Goal: Information Seeking & Learning: Learn about a topic

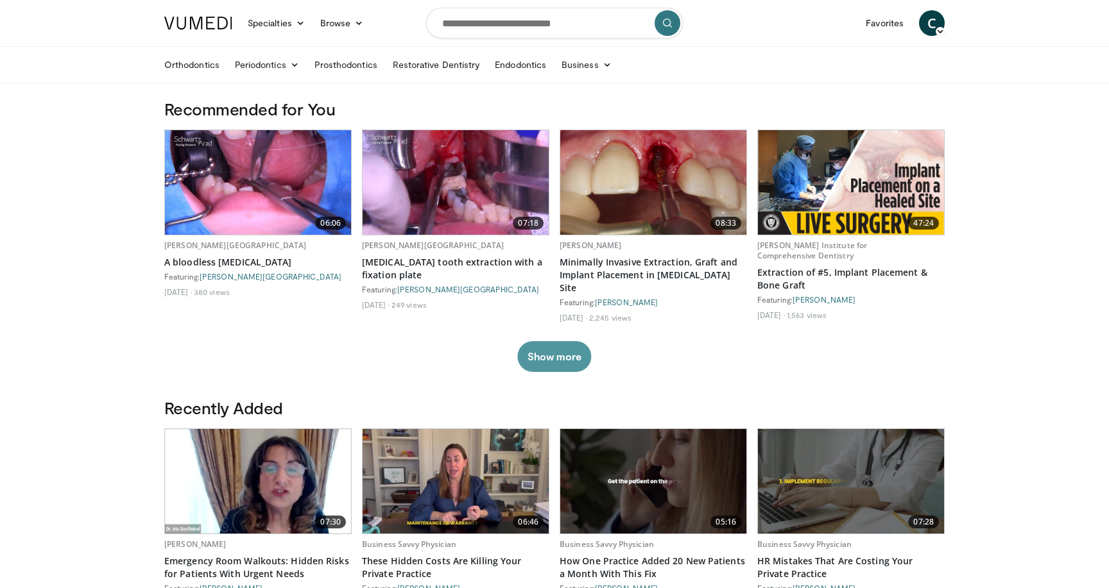
click at [554, 359] on button "Show more" at bounding box center [554, 356] width 74 height 31
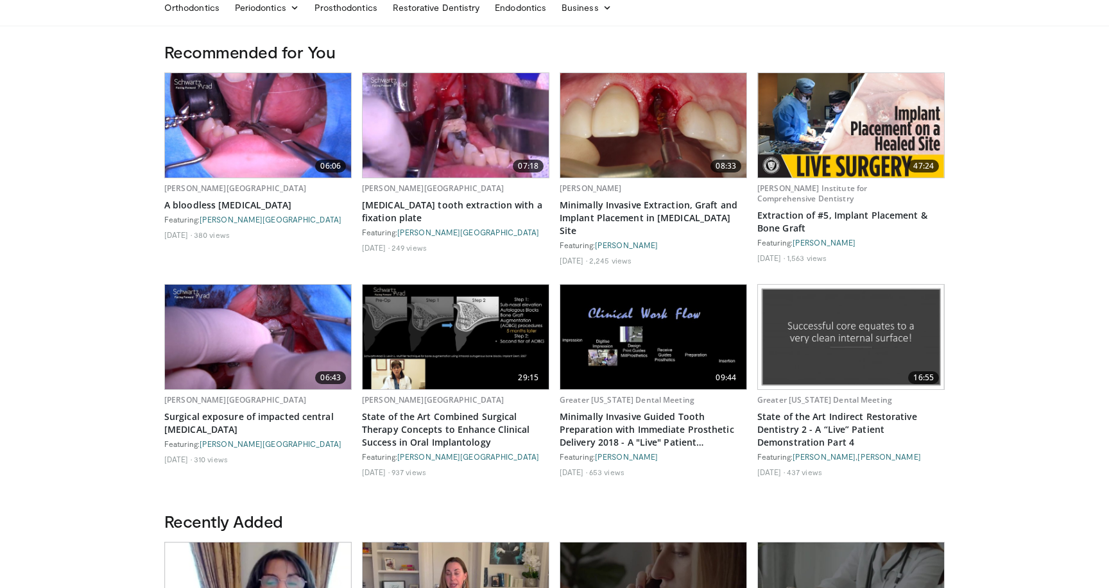
scroll to position [55, 0]
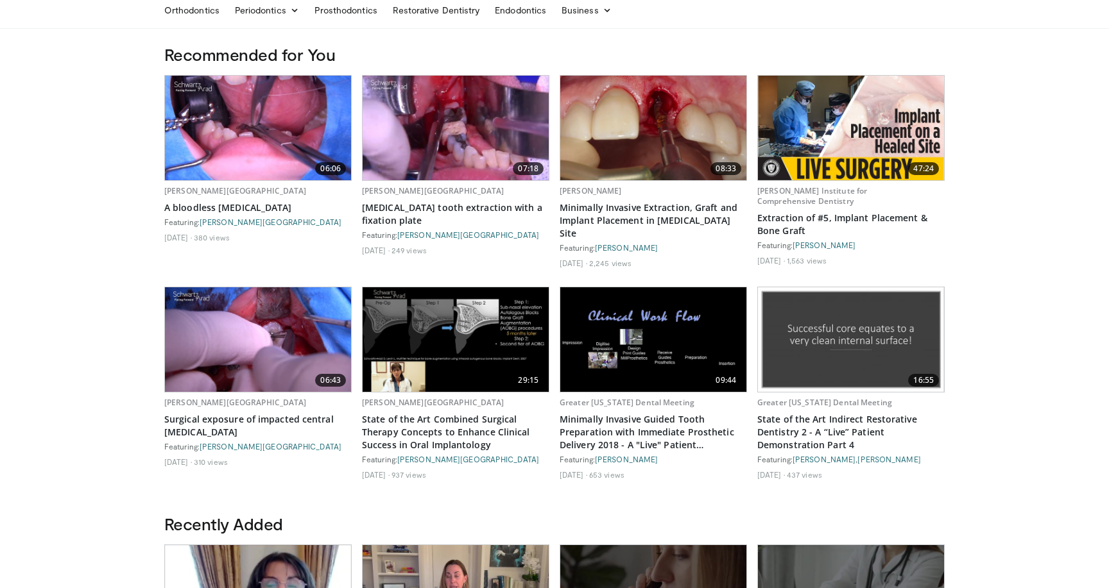
click at [653, 130] on img at bounding box center [653, 128] width 186 height 105
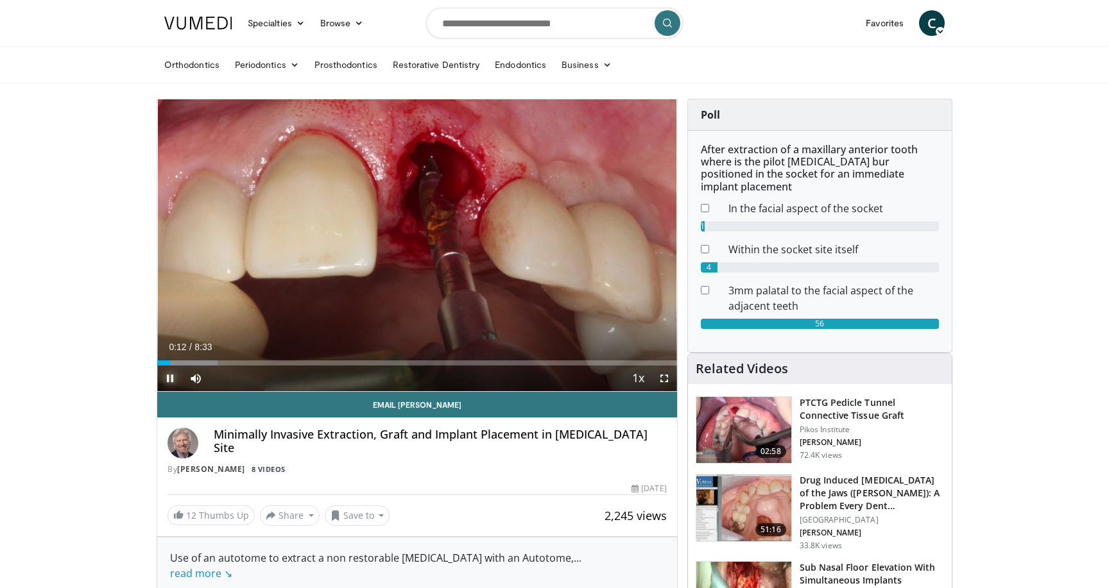
click at [168, 375] on span "Video Player" at bounding box center [170, 379] width 26 height 26
click at [168, 378] on span "Video Player" at bounding box center [170, 379] width 26 height 26
click at [665, 381] on span "Video Player" at bounding box center [664, 379] width 26 height 26
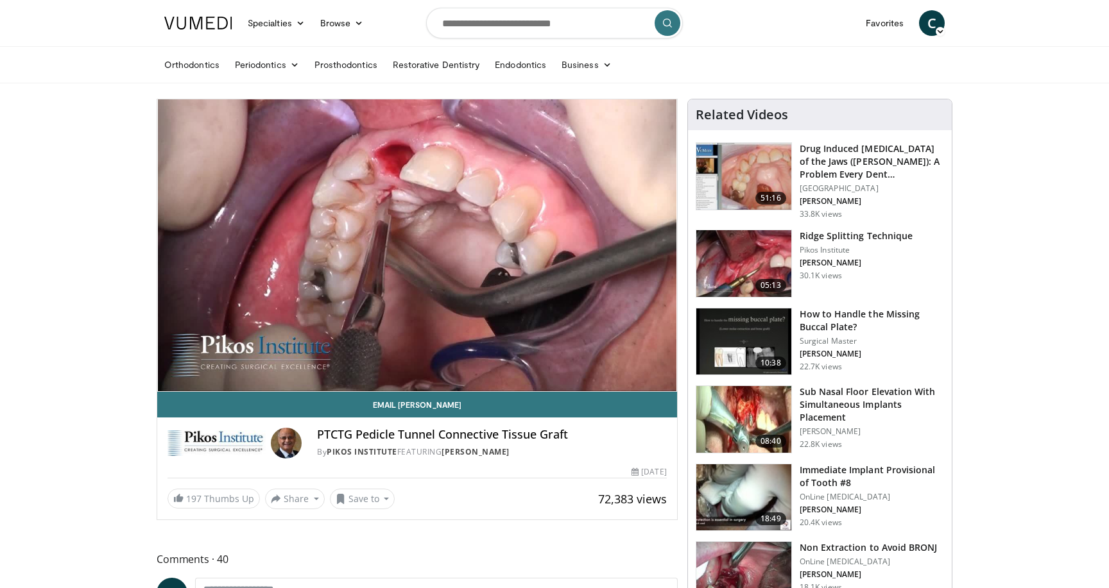
click at [755, 253] on img at bounding box center [743, 263] width 95 height 67
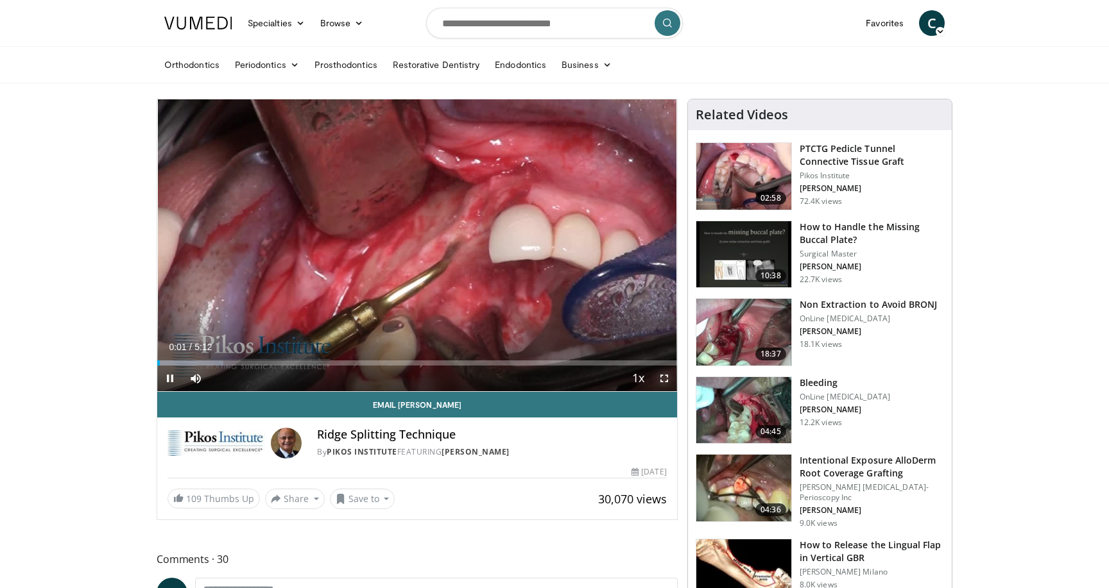
click at [664, 381] on span "Video Player" at bounding box center [664, 379] width 26 height 26
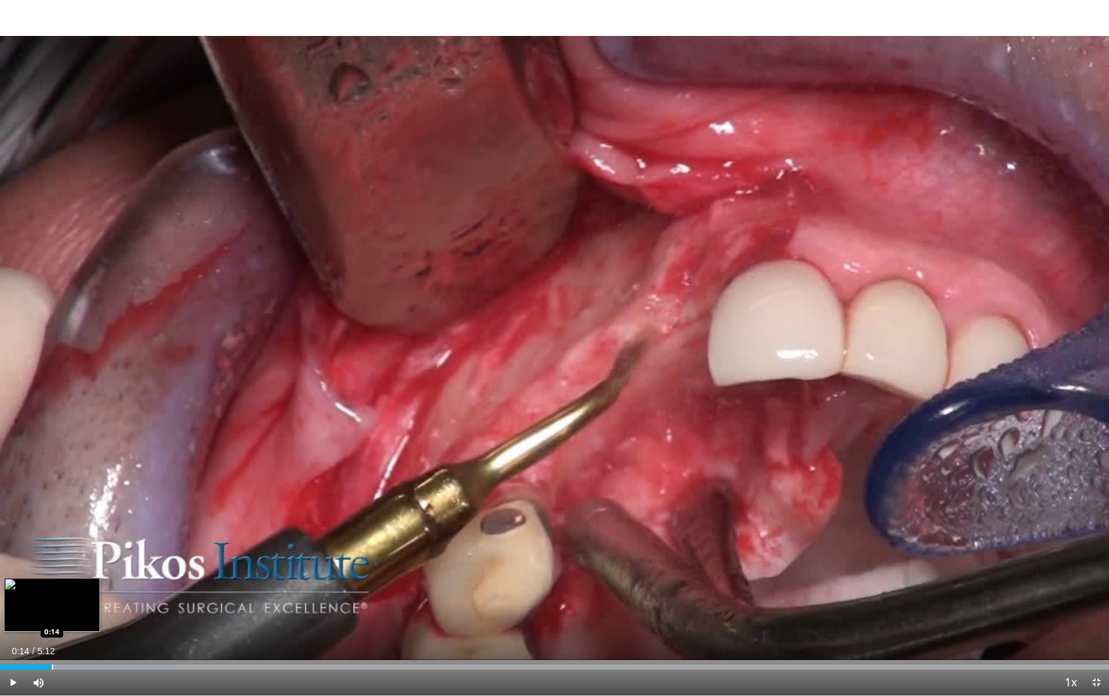
click at [51, 588] on div "Loaded : 15.96% 0:14 0:14" at bounding box center [554, 663] width 1109 height 12
click at [109, 588] on div "Loaded : 19.16% 0:15 0:30" at bounding box center [554, 663] width 1109 height 12
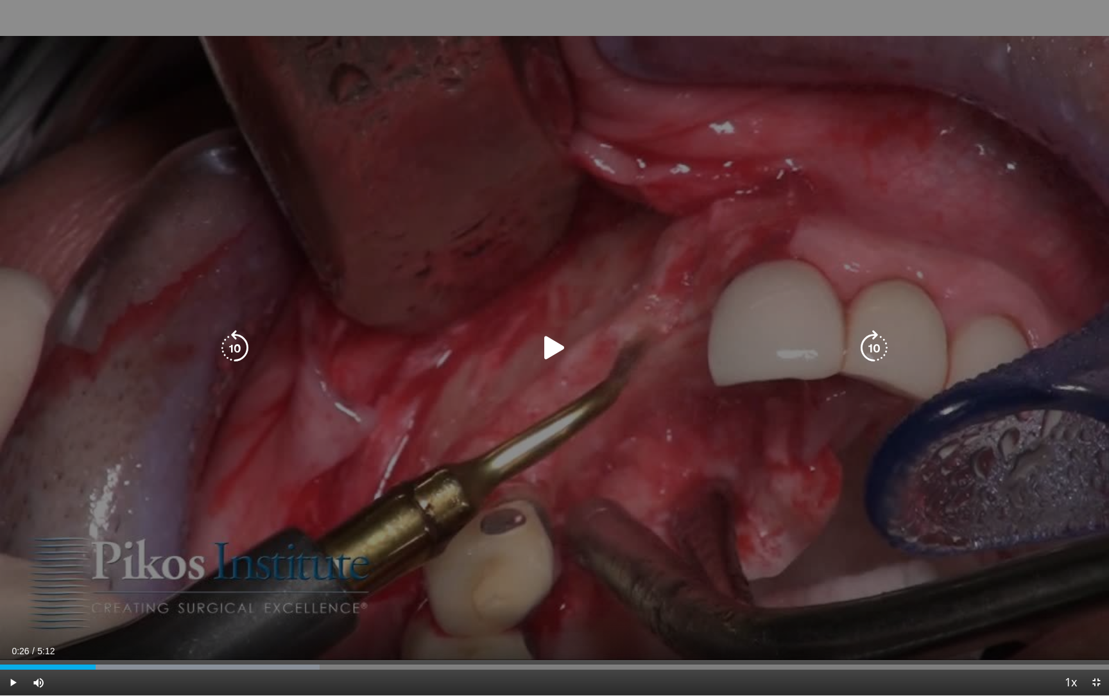
click at [96, 588] on div "Loaded : 28.84% 0:26 0:30" at bounding box center [554, 663] width 1109 height 12
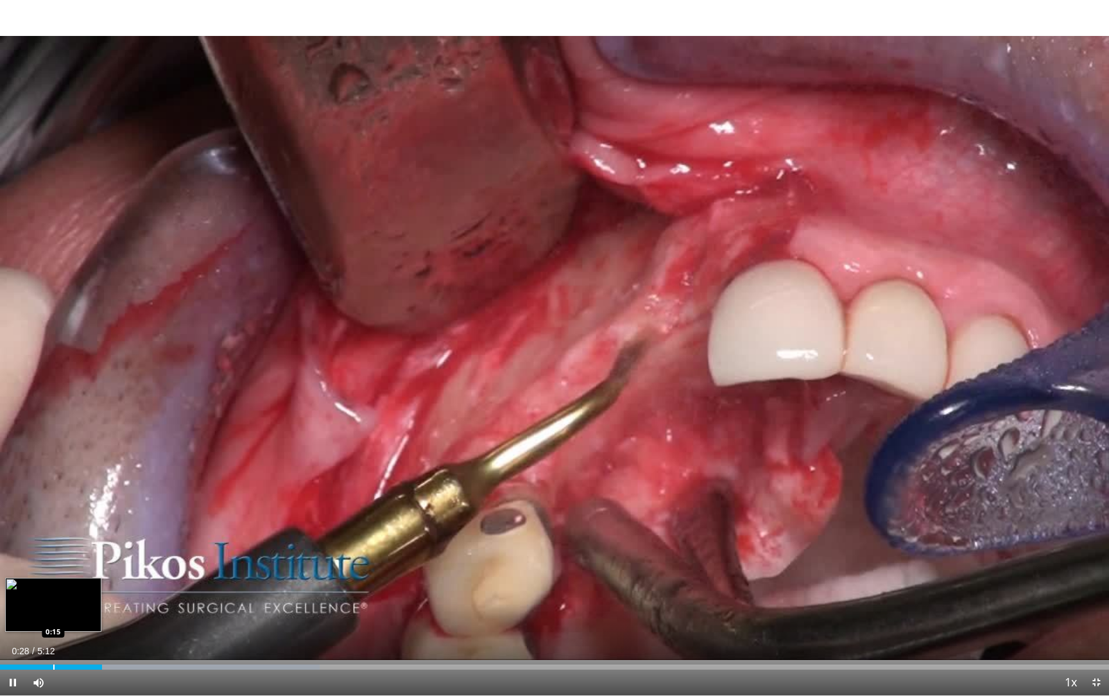
click at [53, 588] on div "Progress Bar" at bounding box center [53, 666] width 1 height 5
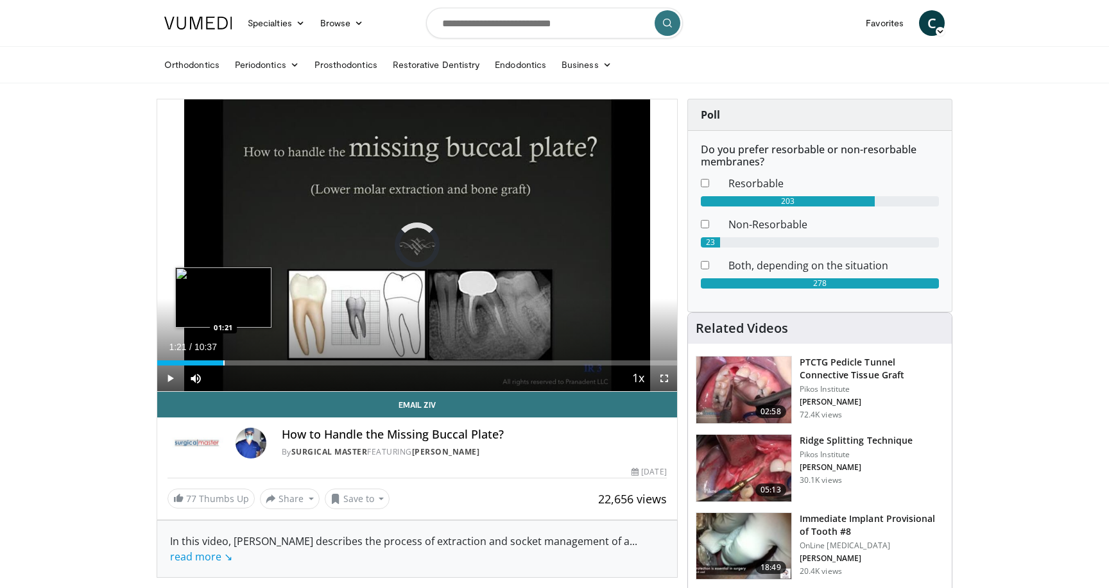
click at [223, 359] on div "Loaded : 7.83% 01:21 01:21" at bounding box center [417, 360] width 520 height 12
click at [660, 379] on span "Video Player" at bounding box center [664, 379] width 26 height 26
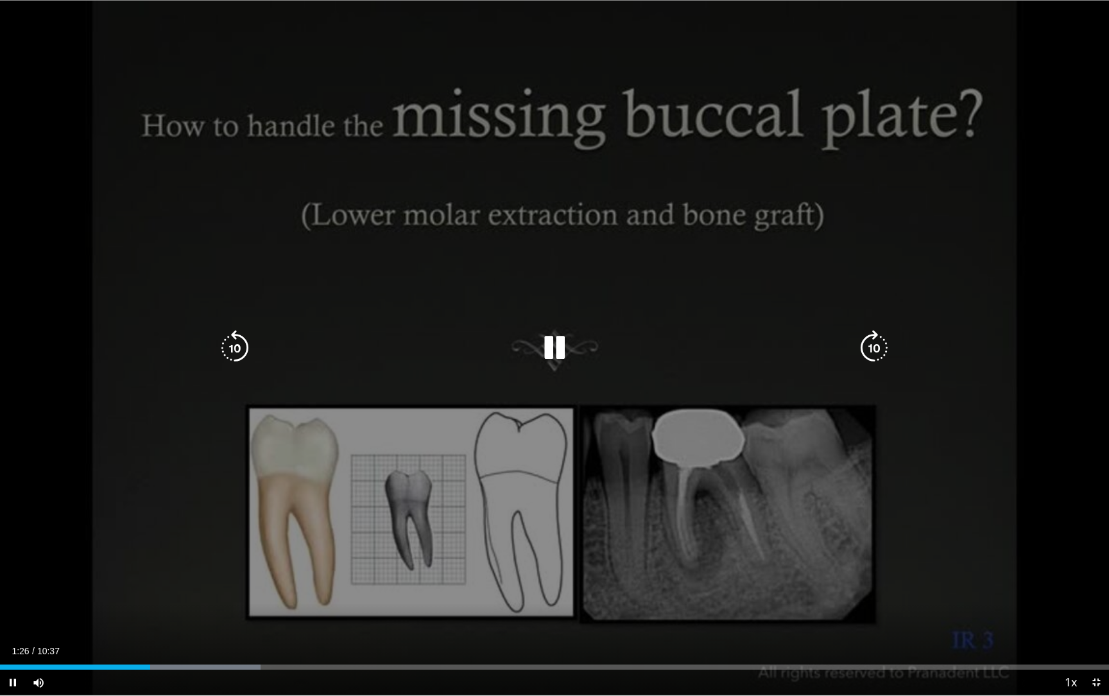
click at [699, 462] on div "10 seconds Tap to unmute" at bounding box center [554, 347] width 1109 height 695
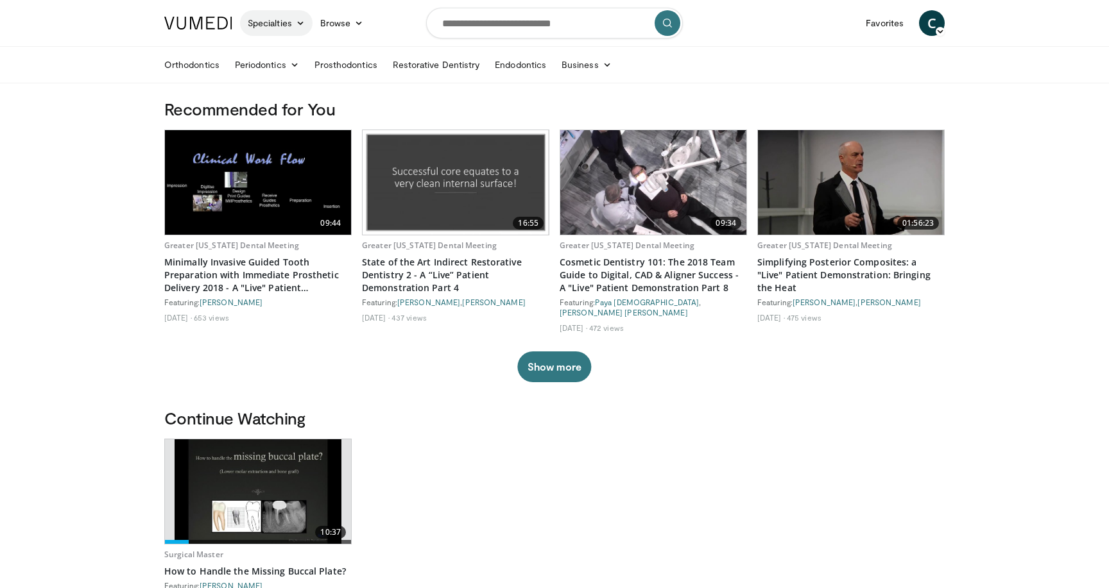
click at [277, 21] on link "Specialties" at bounding box center [276, 23] width 73 height 26
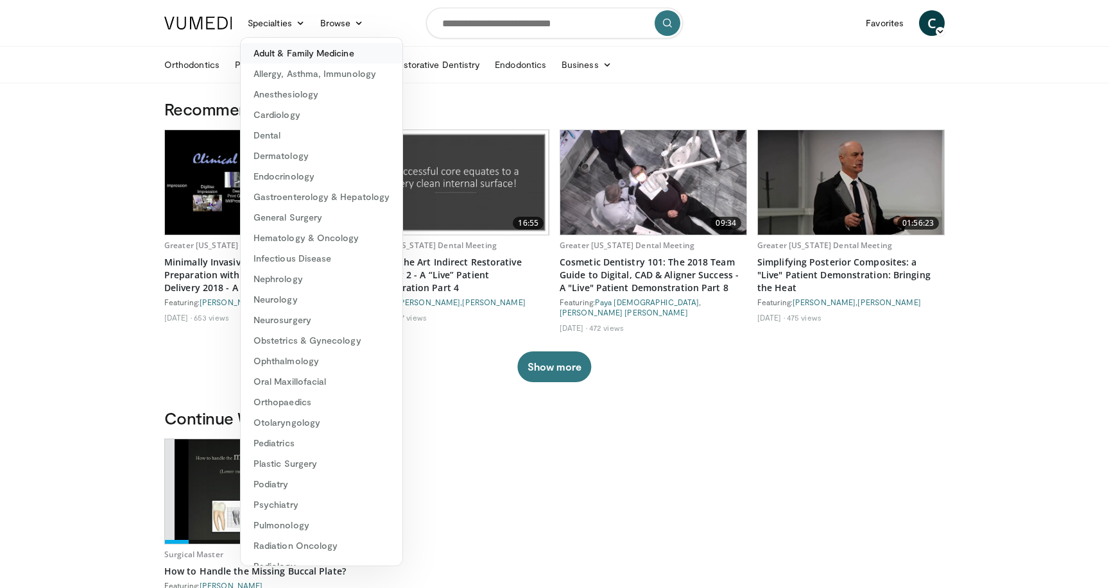
click at [334, 53] on link "Adult & Family Medicine" at bounding box center [322, 53] width 162 height 21
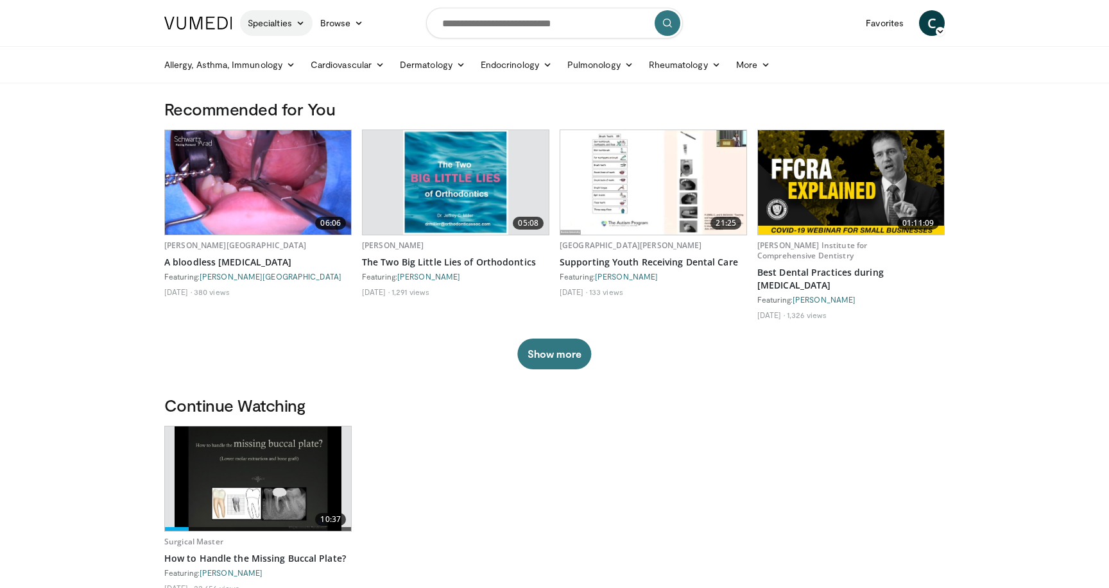
click at [297, 25] on icon at bounding box center [300, 23] width 9 height 9
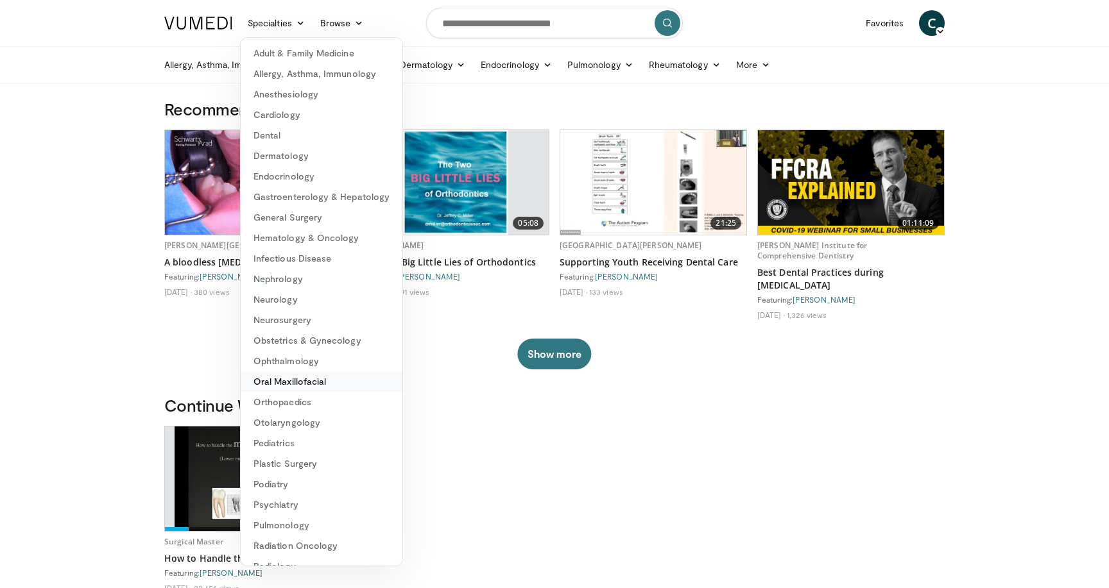
click at [313, 379] on link "Oral Maxillofacial" at bounding box center [322, 382] width 162 height 21
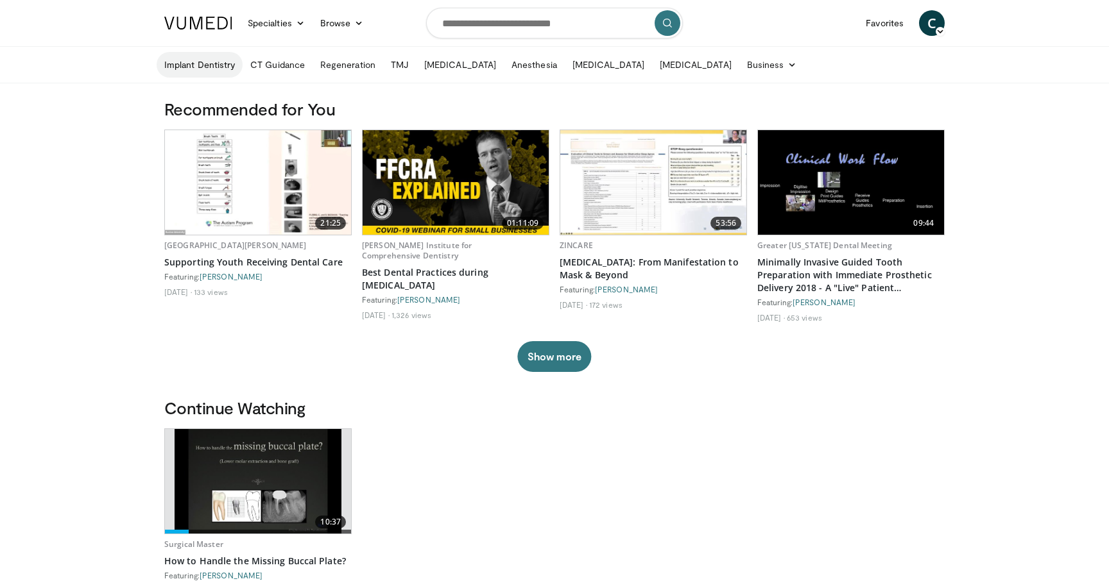
click at [202, 73] on link "Implant Dentistry" at bounding box center [200, 65] width 86 height 26
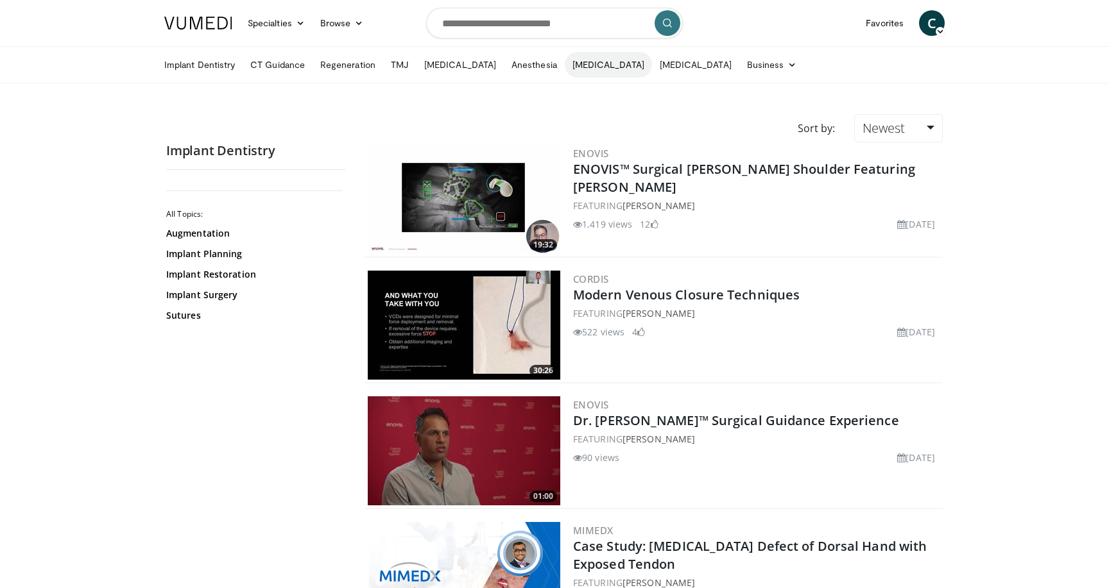
click at [576, 65] on link "[MEDICAL_DATA]" at bounding box center [608, 65] width 87 height 26
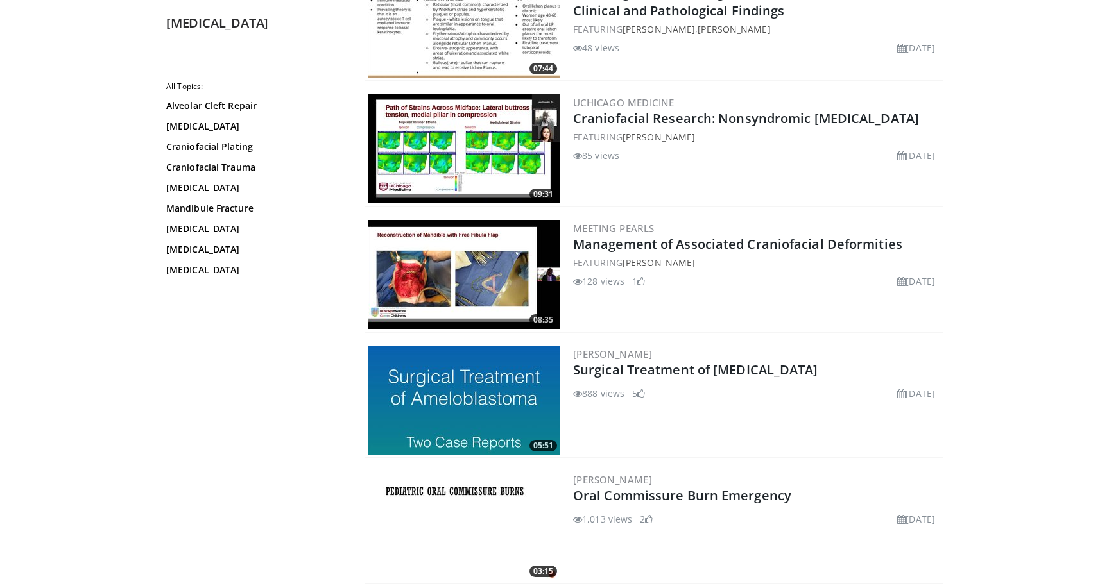
scroll to position [429, 0]
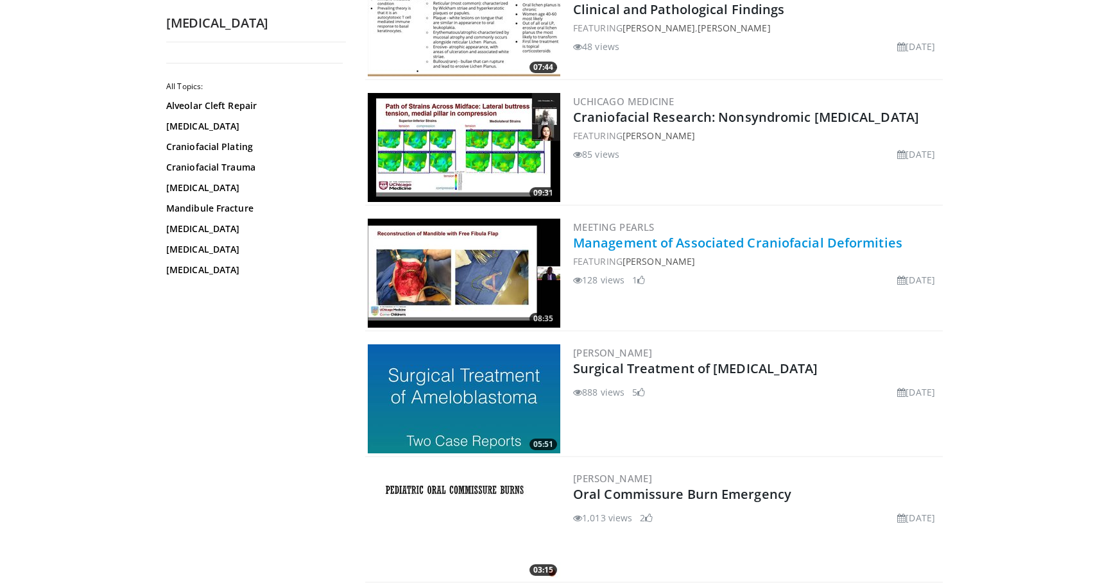
click at [678, 244] on link "Management of Associated Craniofacial Deformities" at bounding box center [737, 242] width 329 height 17
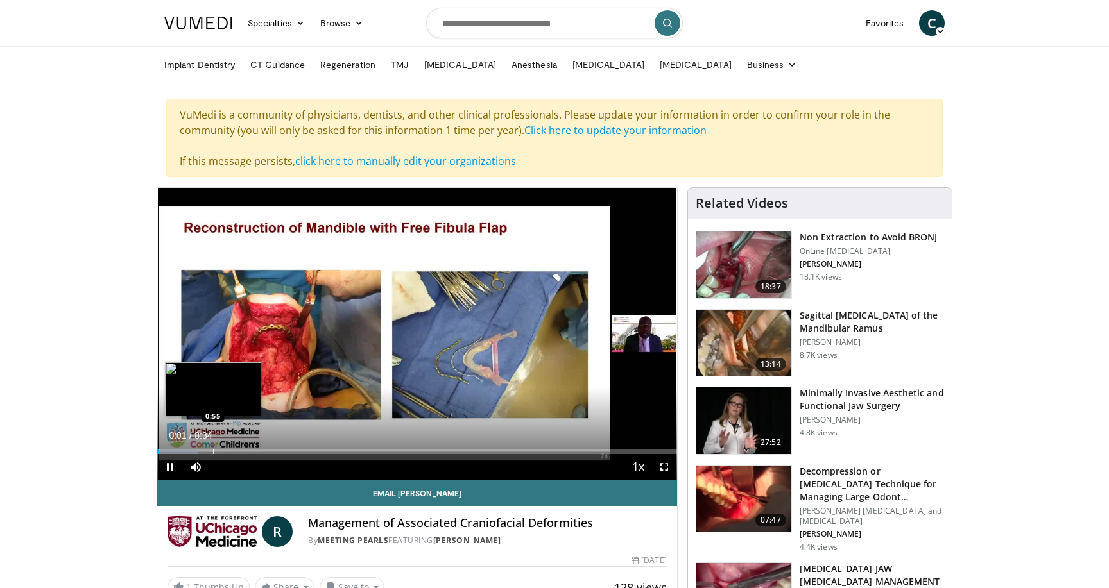
click at [213, 452] on div "Progress Bar" at bounding box center [213, 451] width 1 height 5
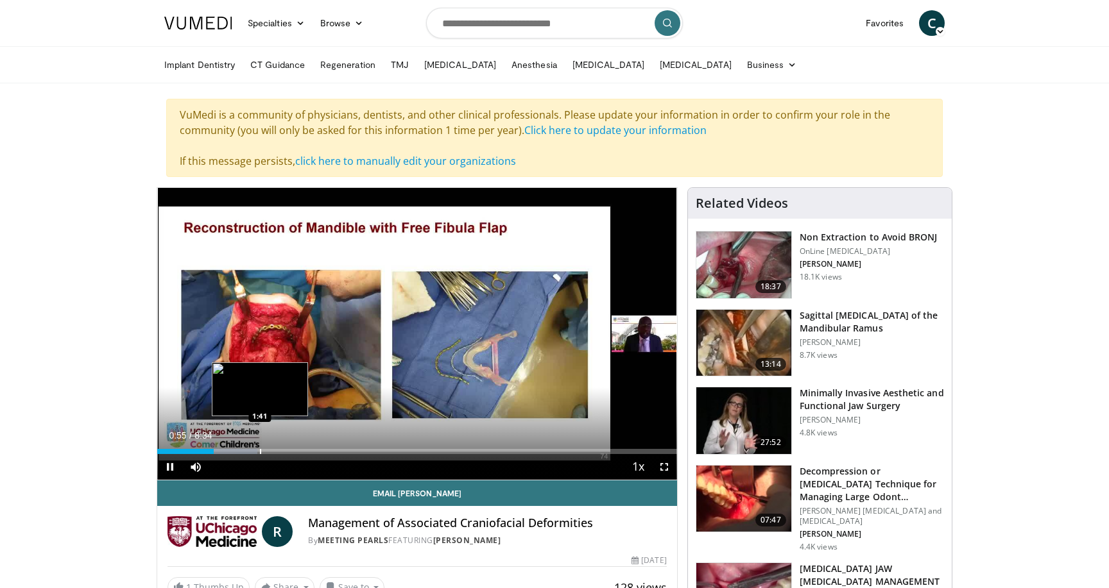
click at [260, 449] on div "Progress Bar" at bounding box center [260, 451] width 1 height 5
click at [309, 447] on div "Loaded : 27.24% 1:42 2:29" at bounding box center [417, 448] width 520 height 12
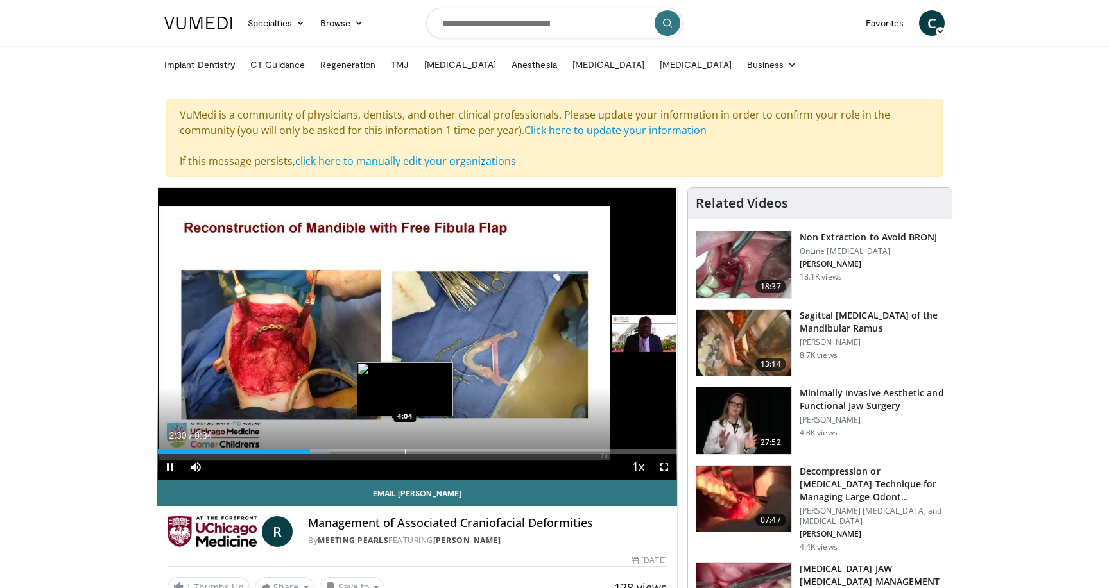
click at [406, 449] on div "Progress Bar" at bounding box center [405, 451] width 1 height 5
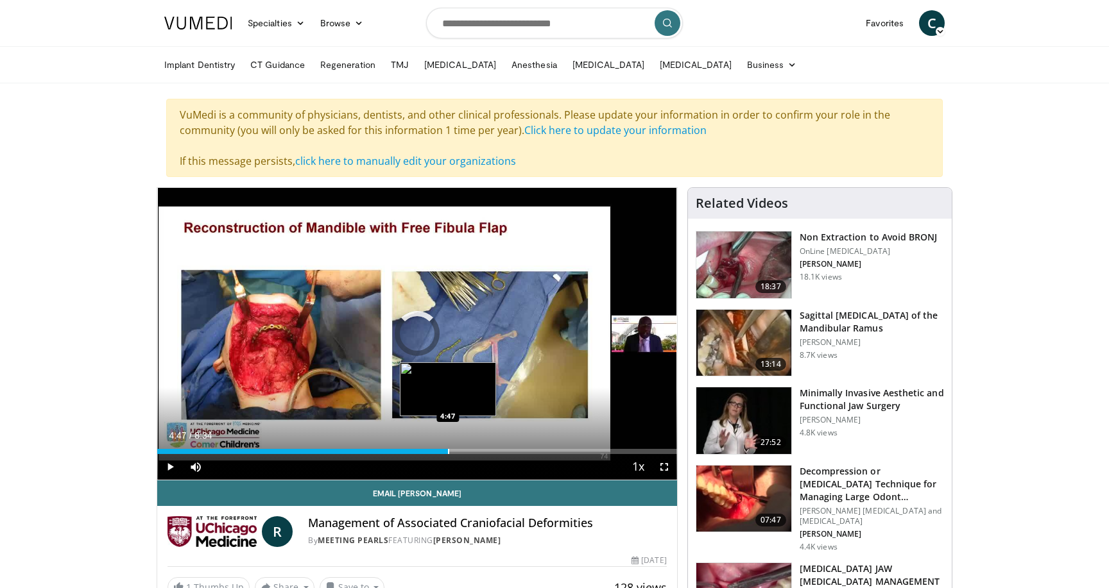
click at [448, 449] on div "Loaded : 48.64% 4:47 4:47" at bounding box center [417, 448] width 520 height 12
click at [478, 446] on div "Loaded : 57.90% 4:47 5:17" at bounding box center [417, 448] width 520 height 12
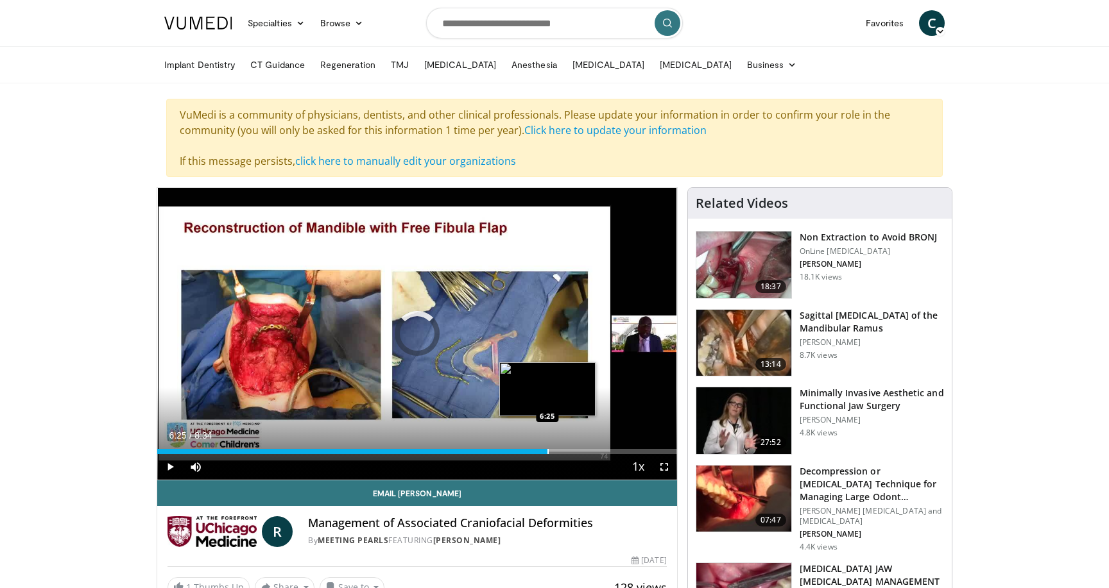
click at [547, 449] on div "Progress Bar" at bounding box center [547, 451] width 1 height 5
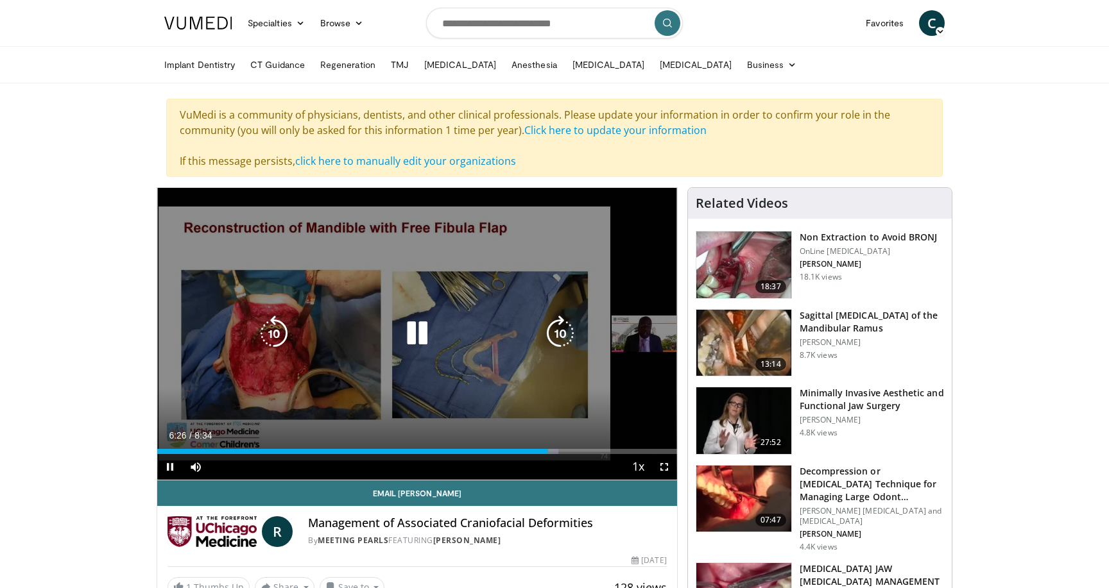
click at [479, 305] on div "10 seconds Tap to unmute" at bounding box center [417, 334] width 520 height 292
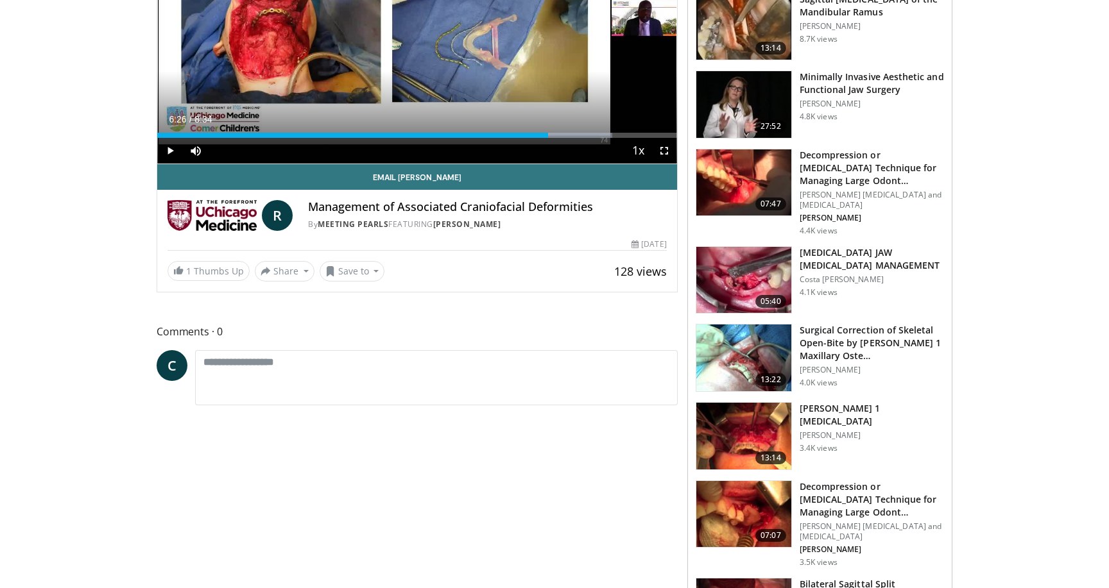
scroll to position [321, 0]
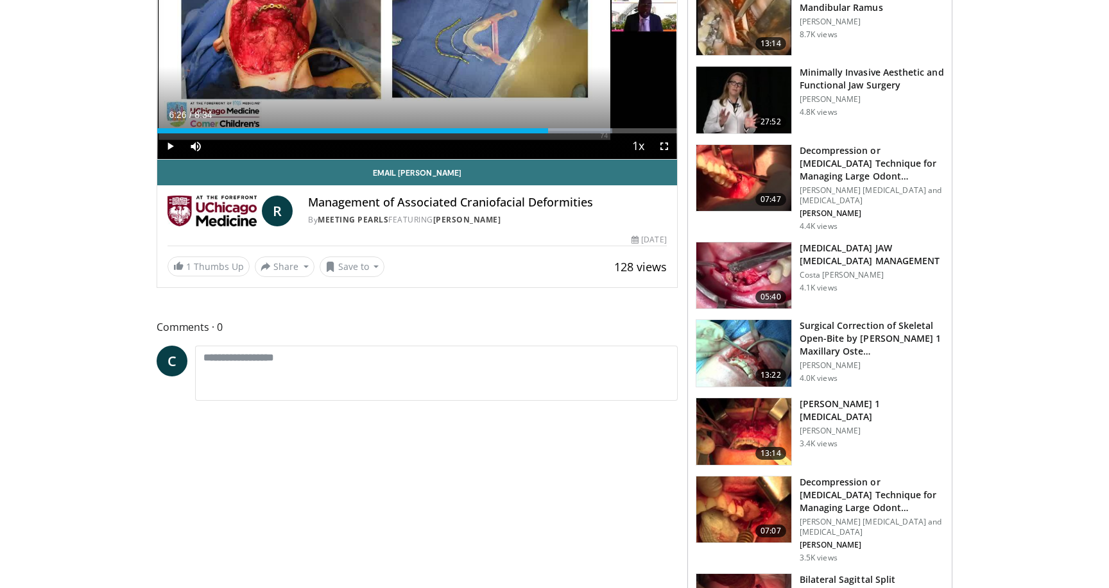
click at [880, 259] on h3 "[MEDICAL_DATA] JAW [MEDICAL_DATA] MANAGEMENT" at bounding box center [872, 255] width 144 height 26
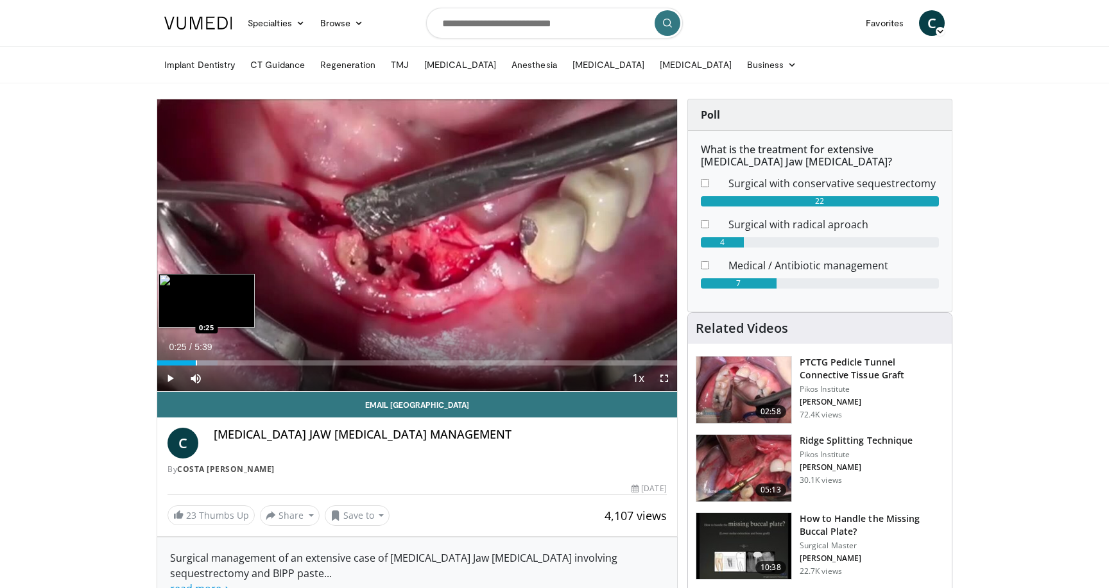
click at [196, 361] on div "Progress Bar" at bounding box center [196, 363] width 1 height 5
click at [228, 363] on div "Progress Bar" at bounding box center [228, 363] width 1 height 5
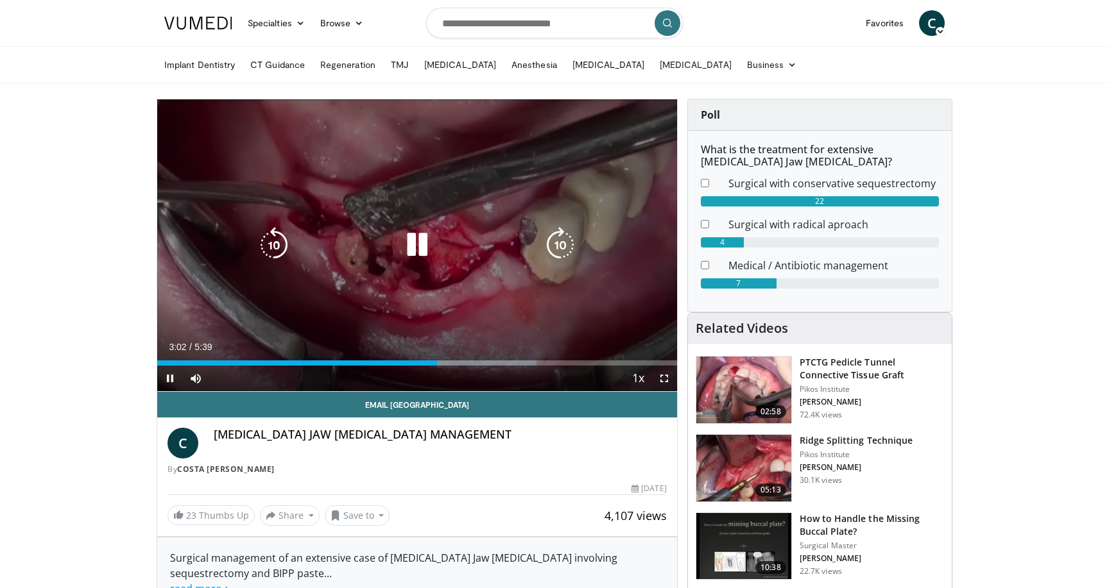
click at [415, 240] on icon "Video Player" at bounding box center [417, 245] width 36 height 36
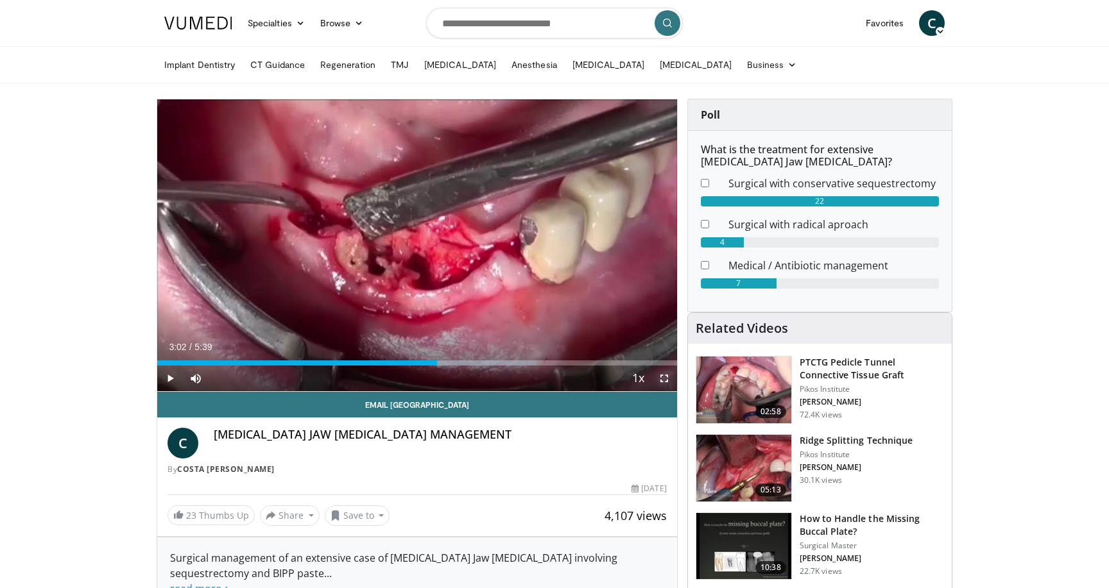
click at [666, 377] on span "Video Player" at bounding box center [664, 379] width 26 height 26
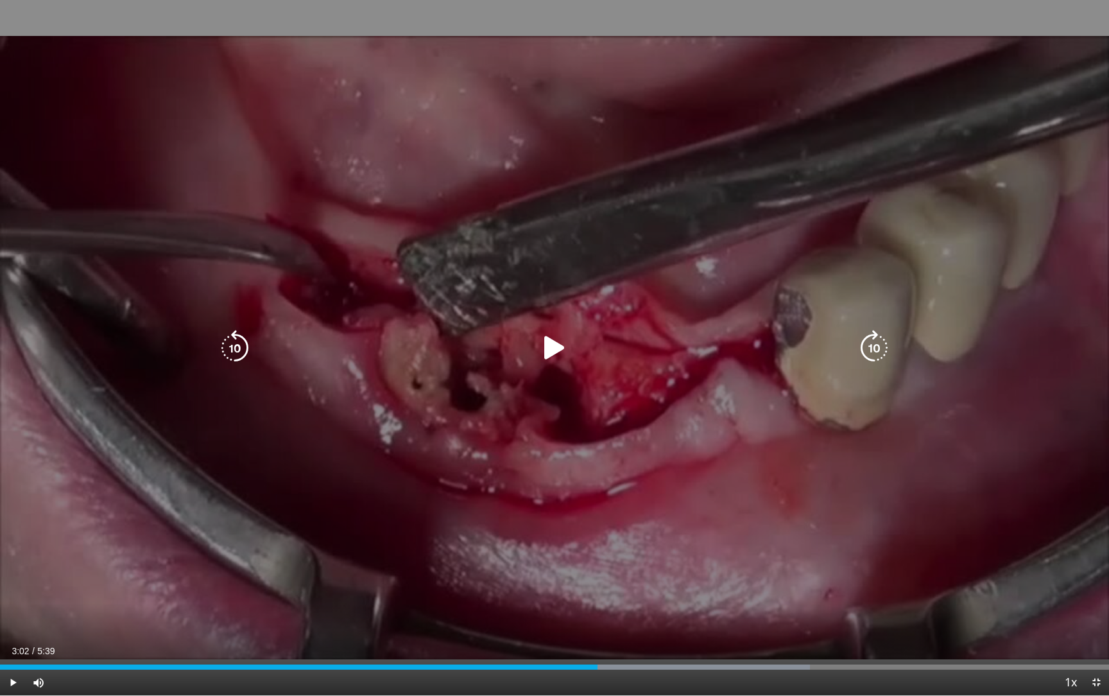
click at [549, 350] on icon "Video Player" at bounding box center [554, 348] width 36 height 36
click at [552, 357] on icon "Video Player" at bounding box center [554, 348] width 36 height 36
click at [567, 465] on div "10 seconds Tap to unmute" at bounding box center [554, 347] width 1109 height 695
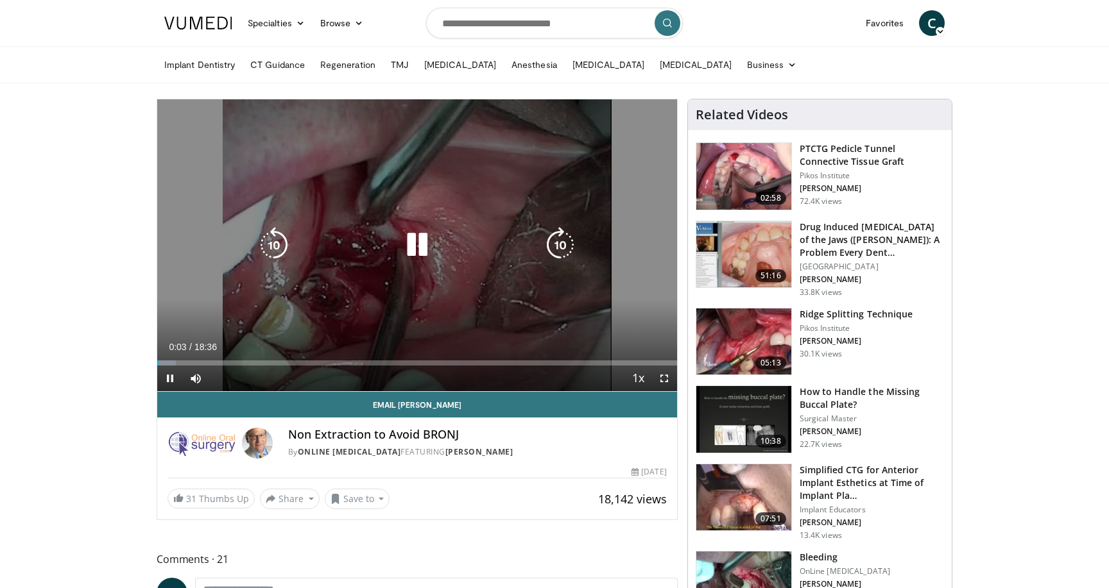
click at [431, 247] on icon "Video Player" at bounding box center [417, 245] width 36 height 36
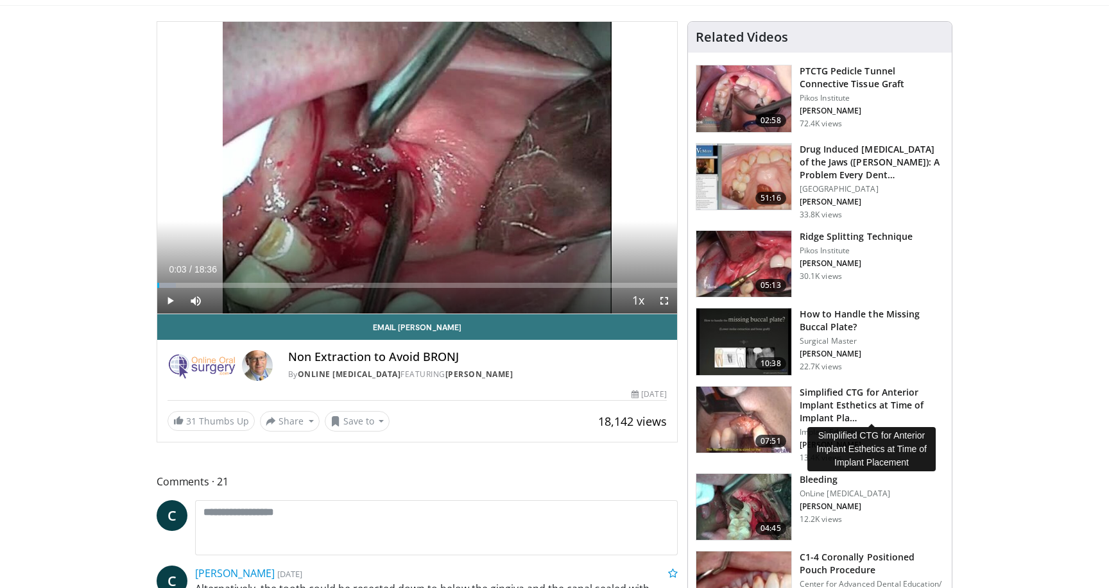
scroll to position [78, 0]
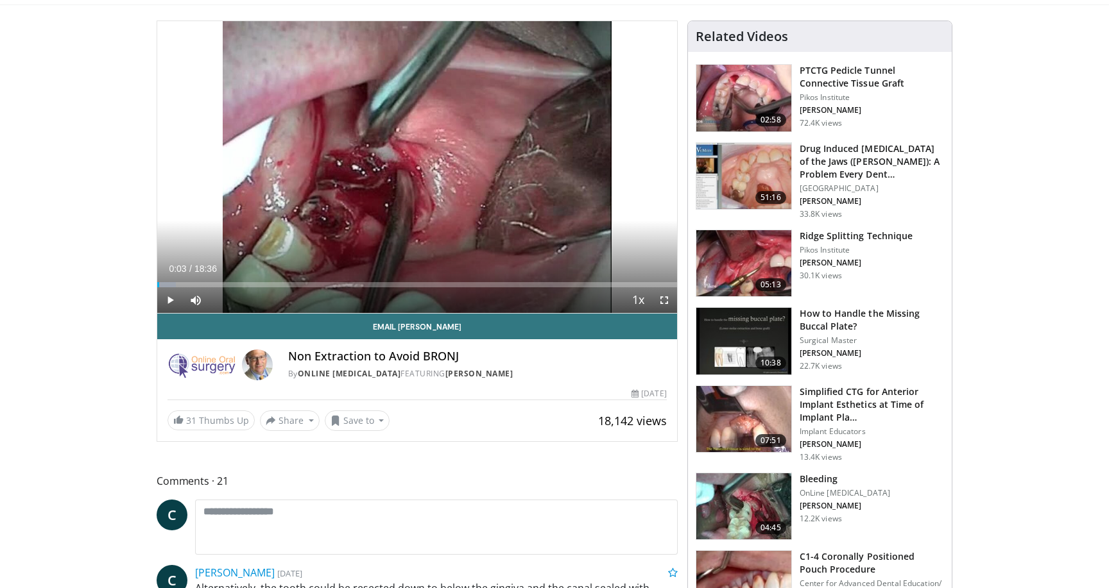
click at [838, 239] on h3 "Ridge Splitting Technique" at bounding box center [857, 236] width 114 height 13
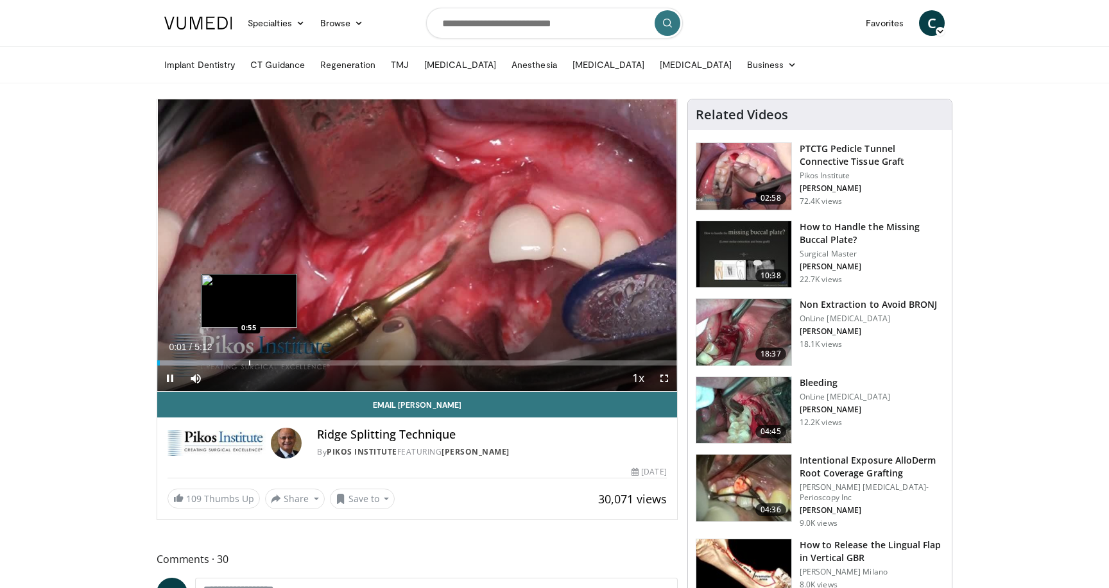
click at [249, 359] on div "Loaded : 12.76% 0:01 0:55" at bounding box center [417, 360] width 520 height 12
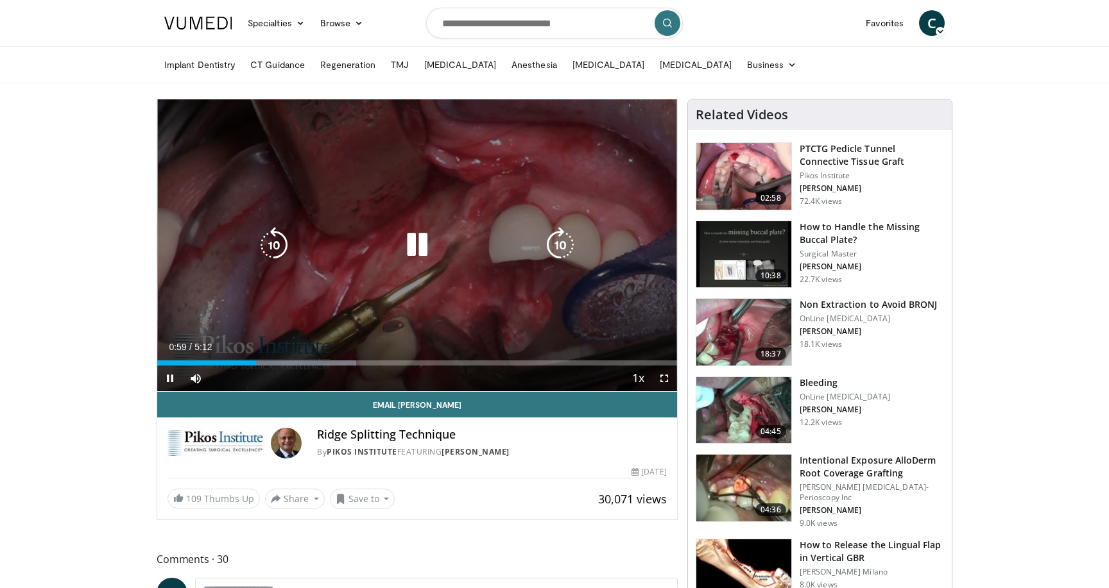
click at [415, 246] on icon "Video Player" at bounding box center [417, 245] width 36 height 36
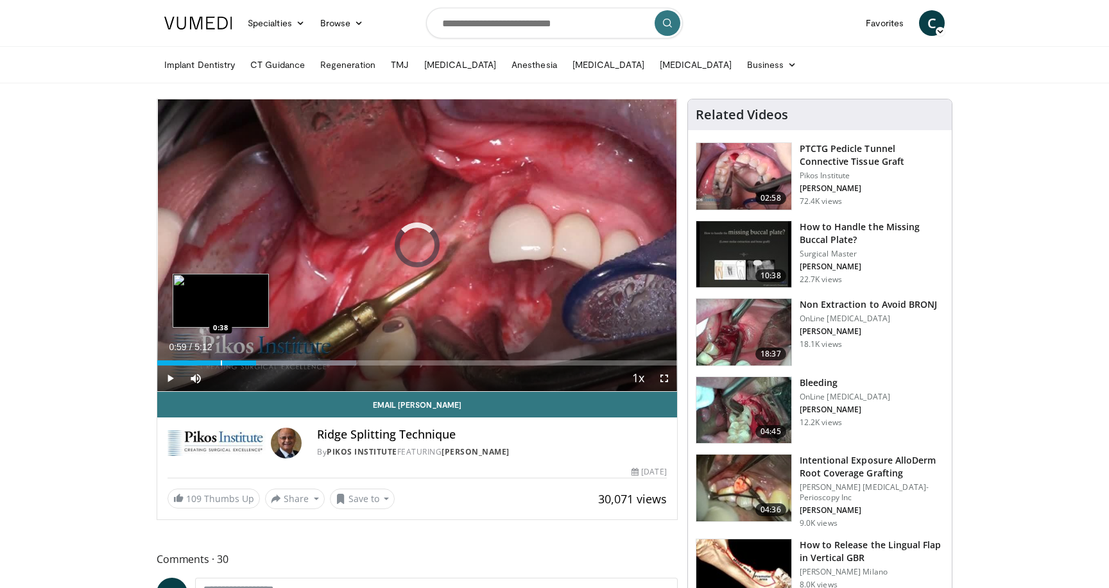
click at [221, 362] on div "Progress Bar" at bounding box center [221, 363] width 1 height 5
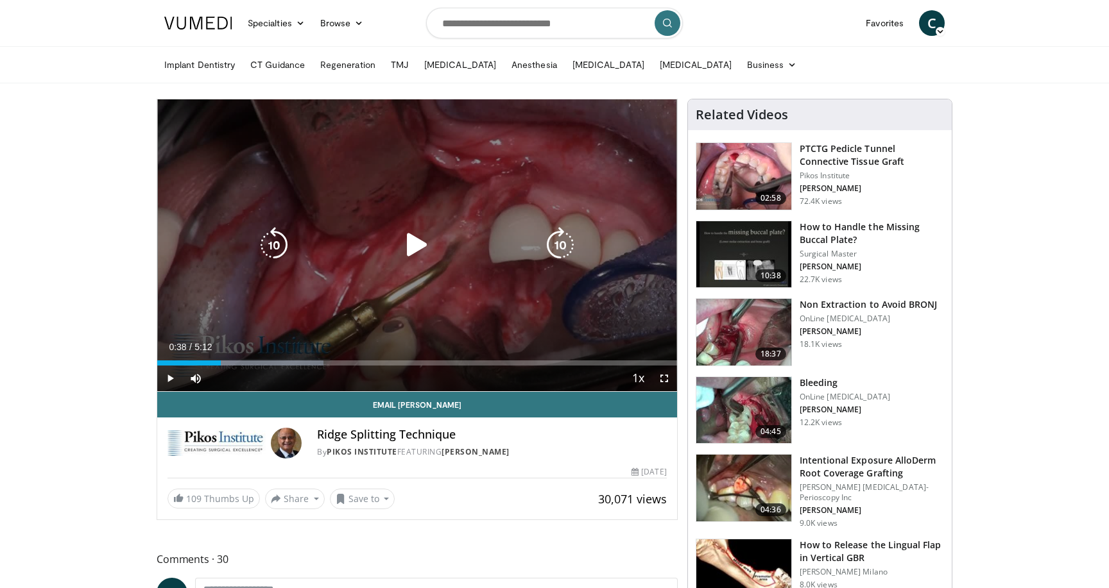
click at [417, 244] on icon "Video Player" at bounding box center [417, 245] width 36 height 36
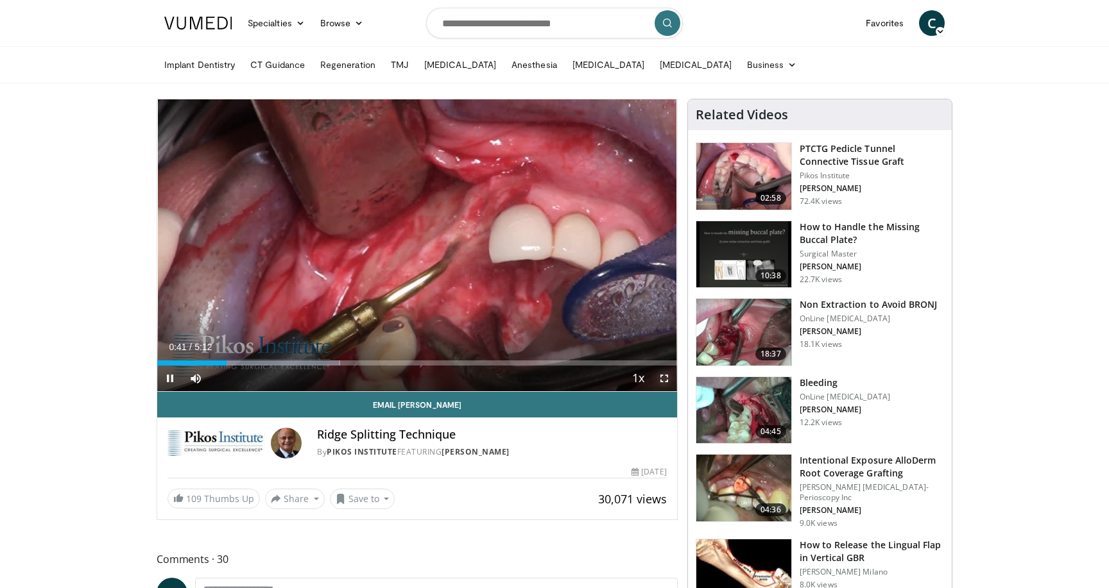
click at [663, 376] on span "Video Player" at bounding box center [664, 379] width 26 height 26
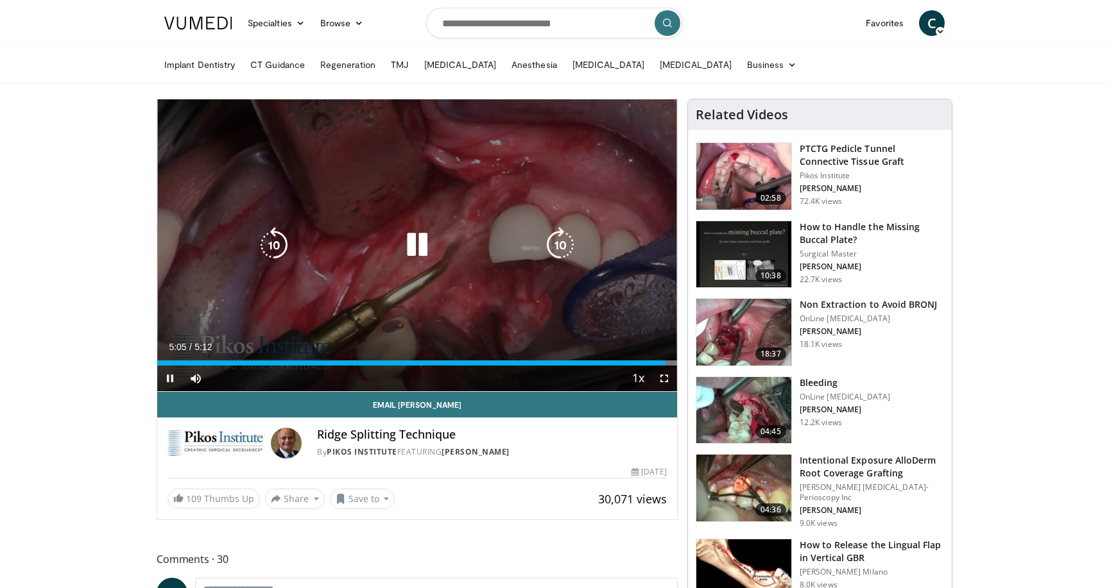
click at [416, 242] on icon "Video Player" at bounding box center [417, 245] width 36 height 36
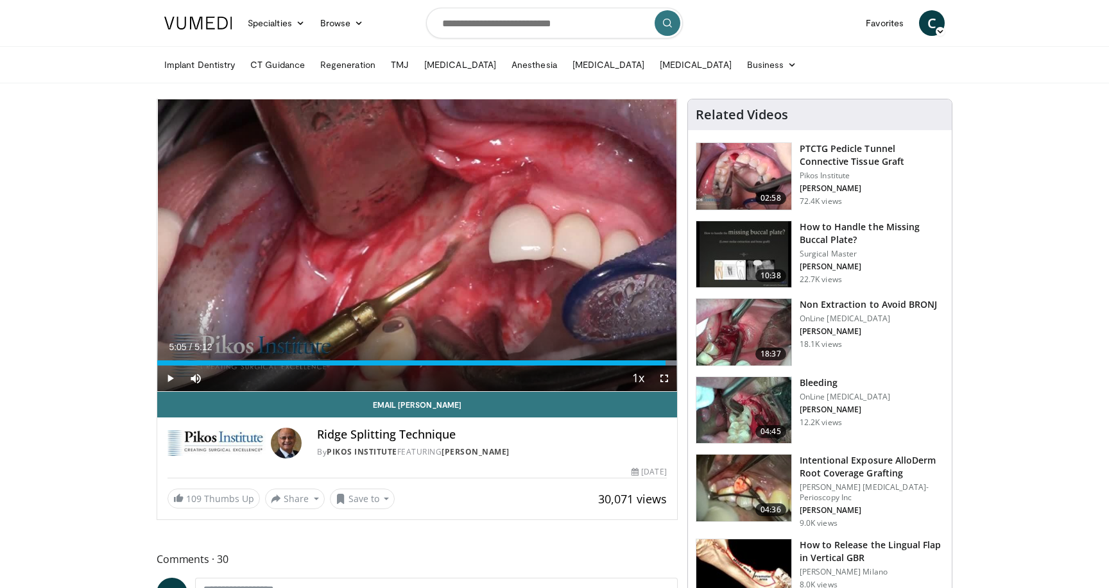
click at [942, 33] on icon at bounding box center [940, 31] width 9 height 9
click at [820, 150] on link "Settings" at bounding box center [866, 146] width 153 height 21
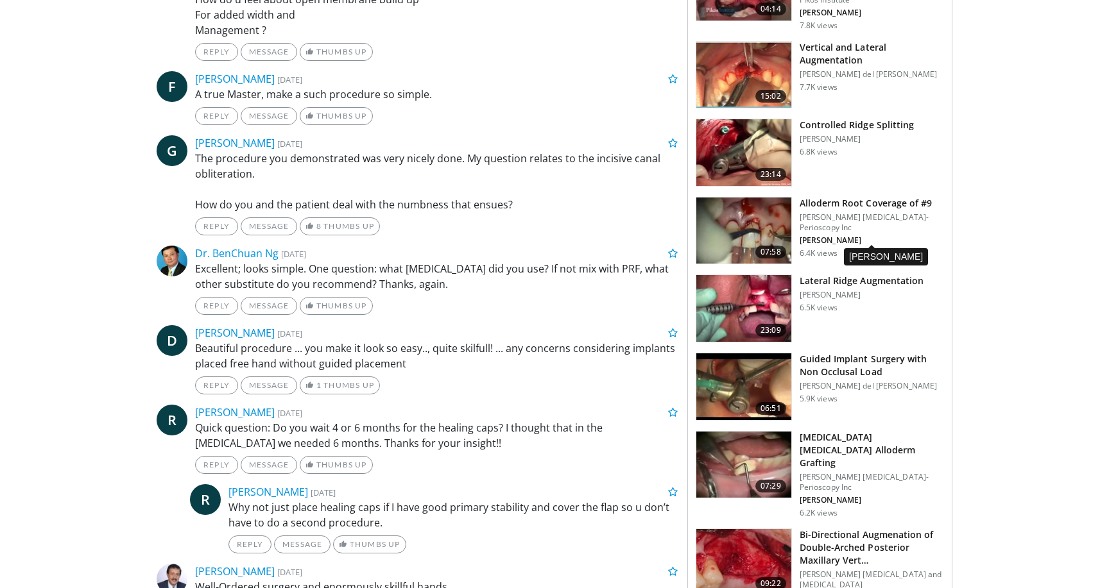
scroll to position [831, 0]
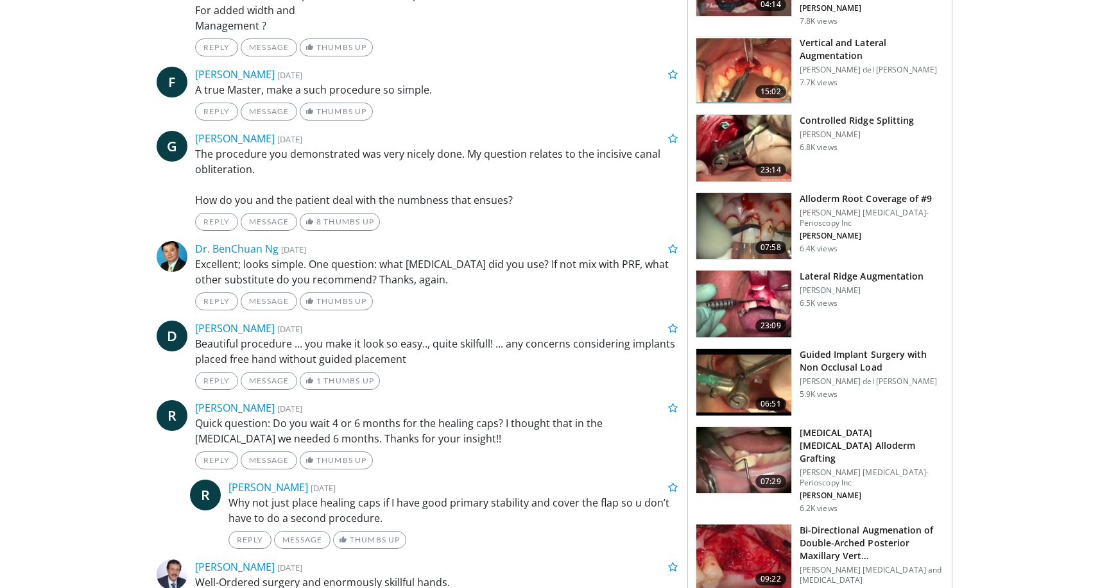
click at [834, 280] on h3 "Lateral Ridge Augmentation" at bounding box center [862, 276] width 124 height 13
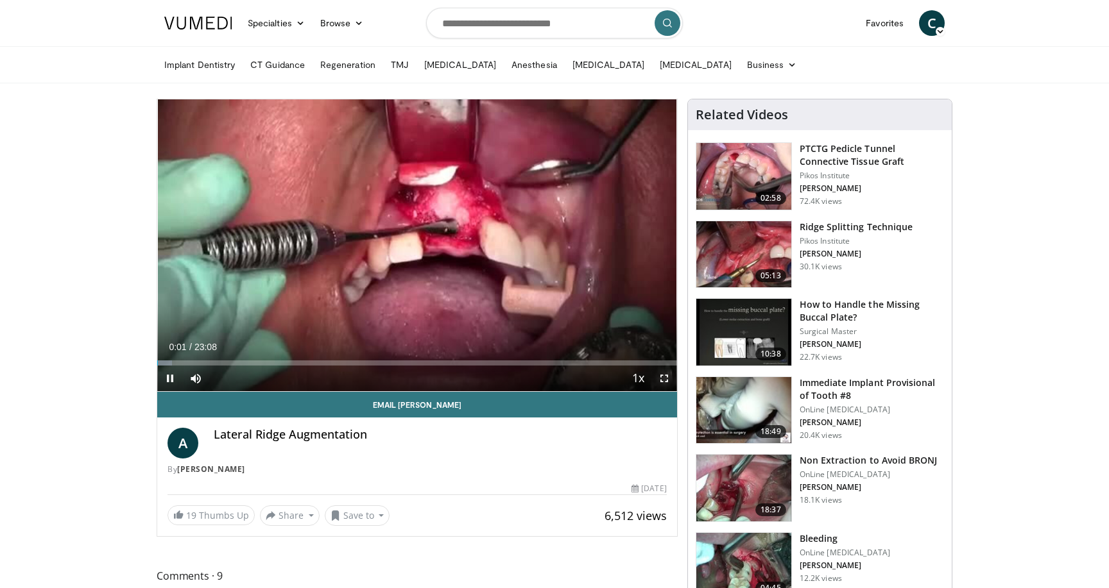
click at [664, 373] on span "Video Player" at bounding box center [664, 379] width 26 height 26
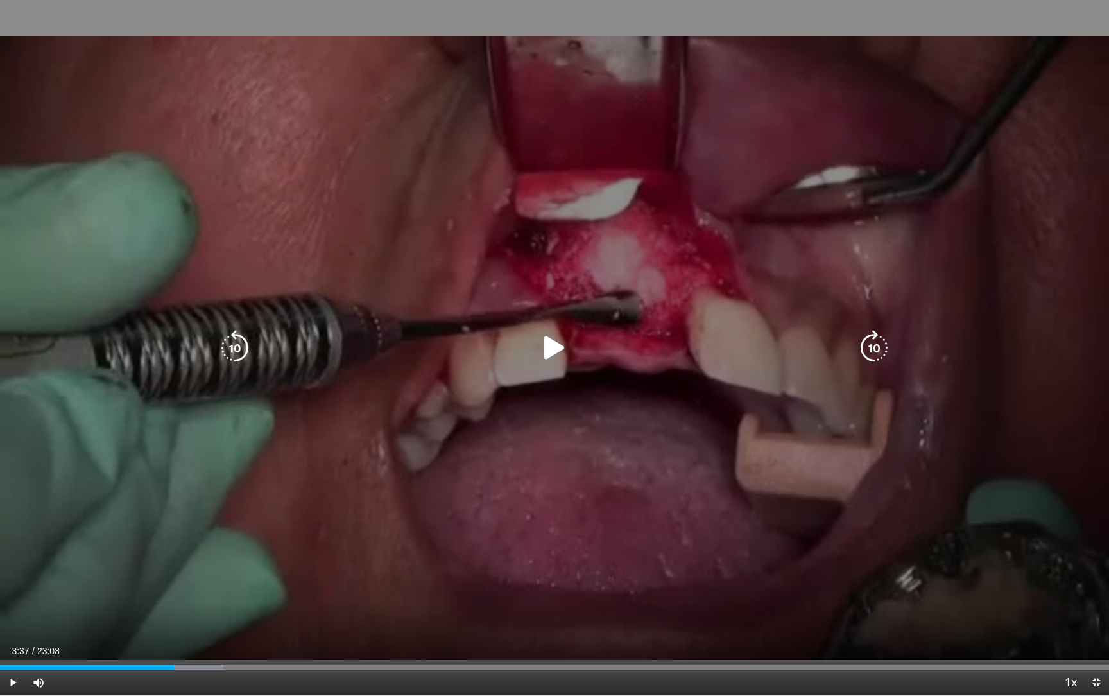
click at [543, 346] on icon "Video Player" at bounding box center [554, 348] width 36 height 36
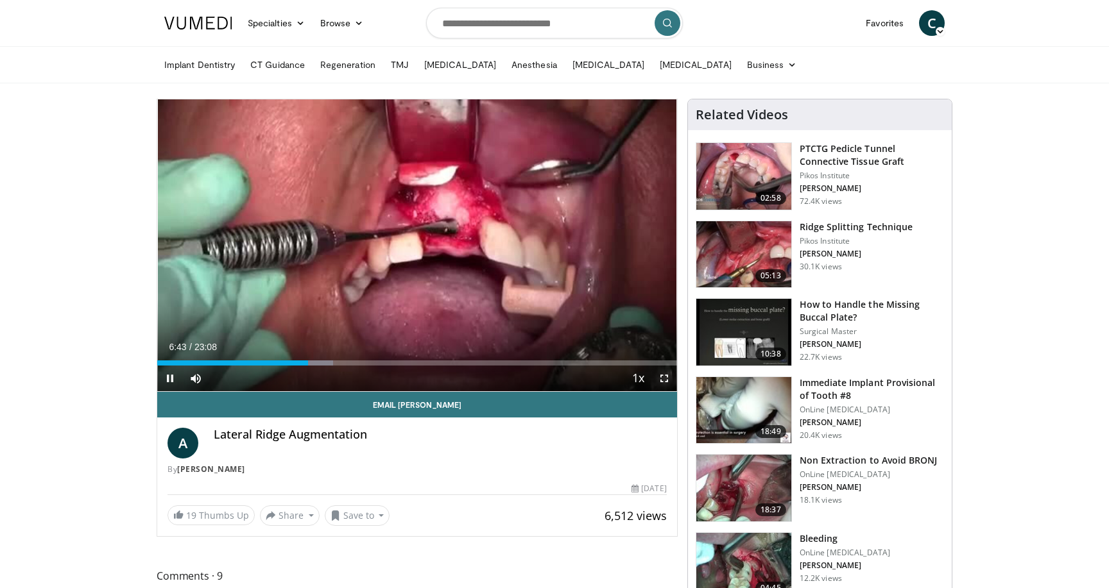
click at [664, 379] on span "Video Player" at bounding box center [664, 379] width 26 height 26
click at [659, 371] on span "Video Player" at bounding box center [664, 379] width 26 height 26
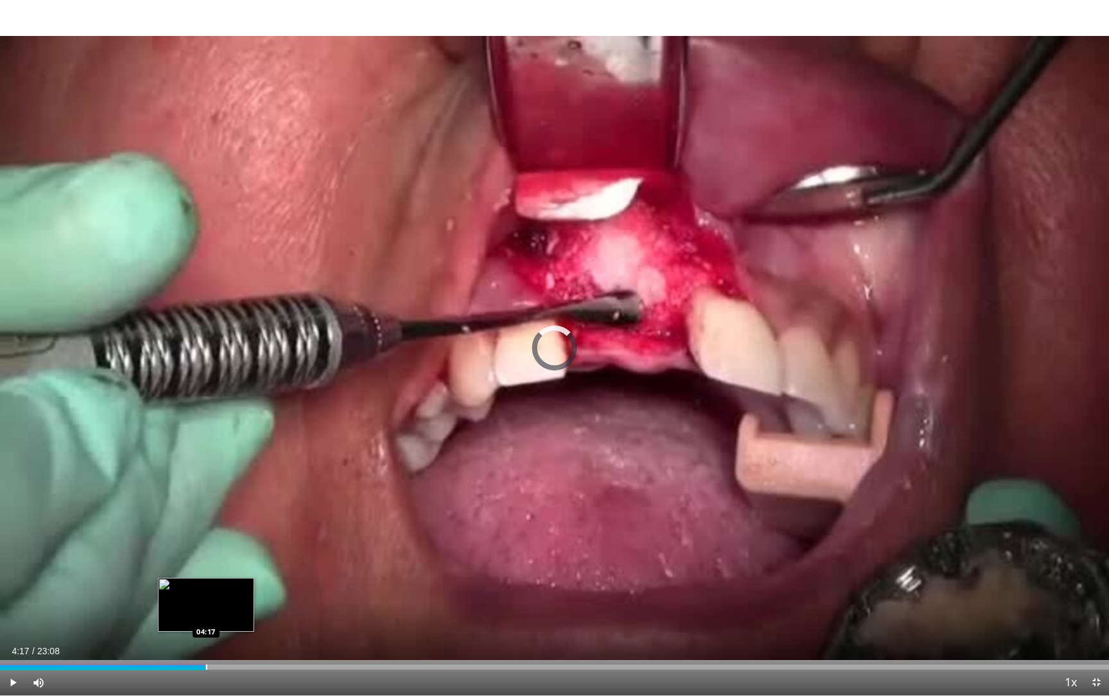
click at [205, 588] on div "Loaded : 0.00% 04:17 04:17" at bounding box center [554, 663] width 1109 height 12
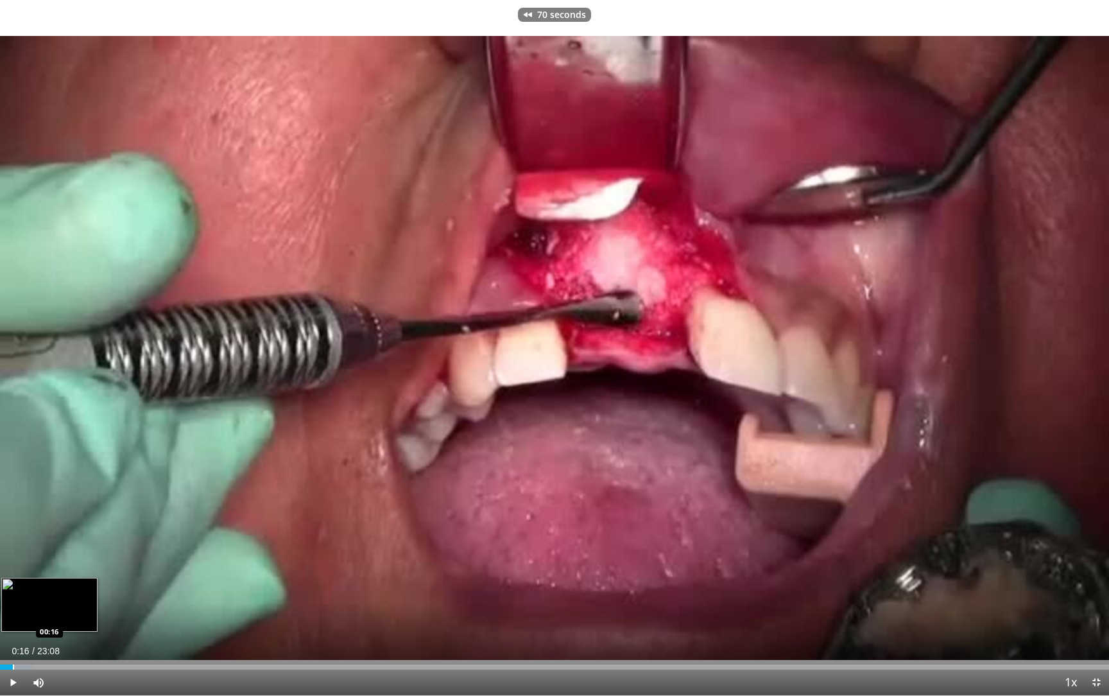
click at [13, 588] on div "Progress Bar" at bounding box center [13, 666] width 1 height 5
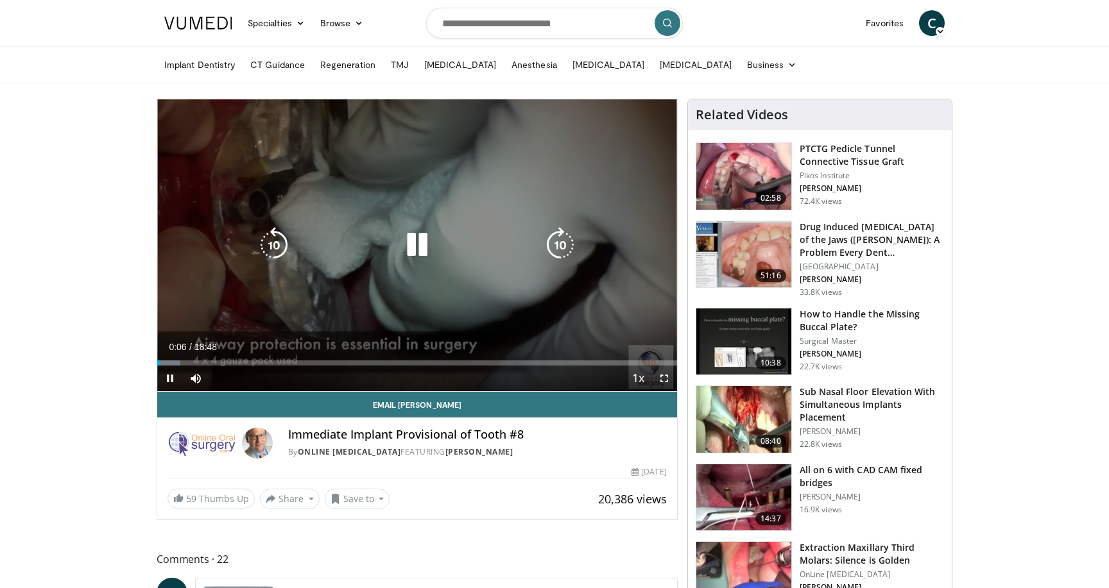
click at [412, 248] on icon "Video Player" at bounding box center [417, 245] width 36 height 36
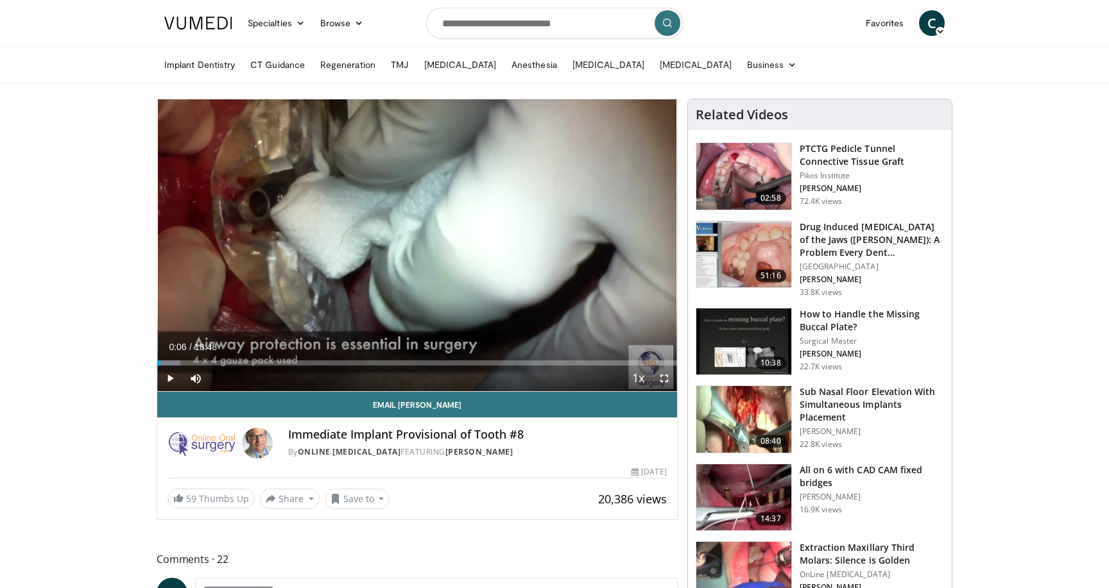
click at [761, 489] on img at bounding box center [743, 498] width 95 height 67
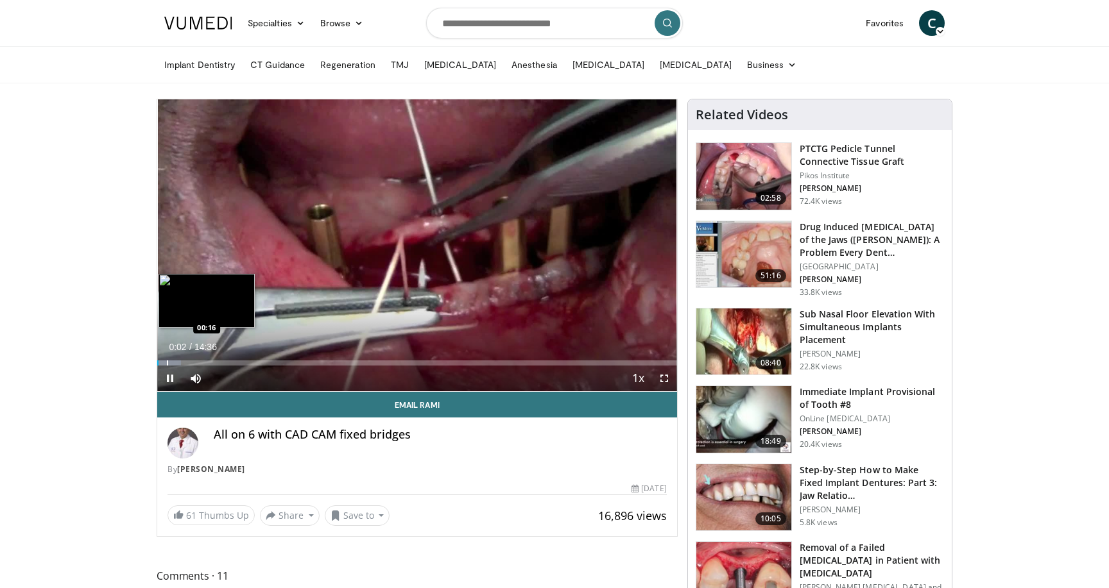
click at [167, 362] on div "Progress Bar" at bounding box center [167, 363] width 1 height 5
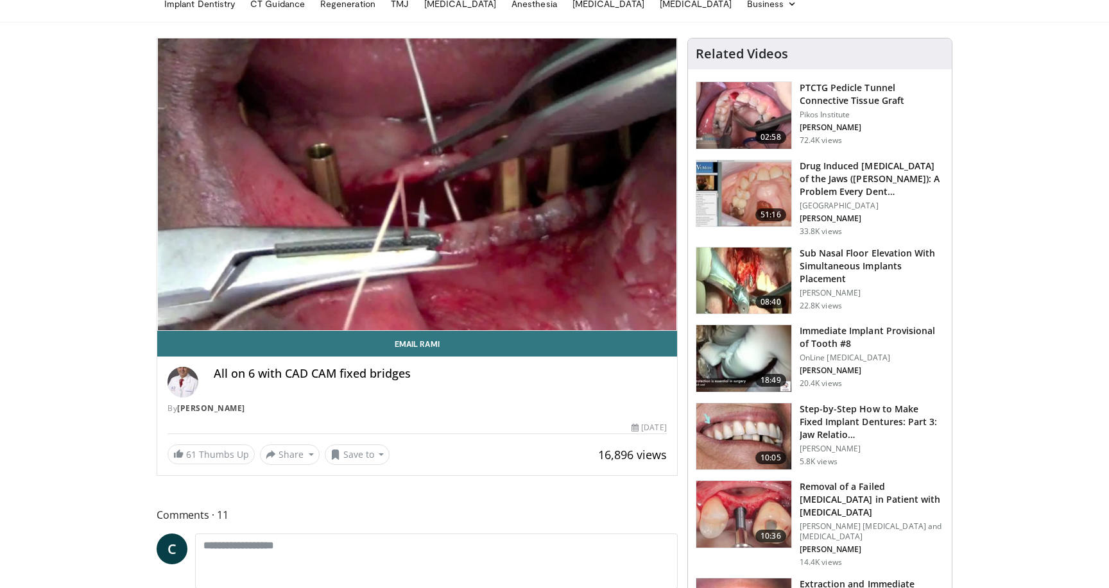
scroll to position [103, 0]
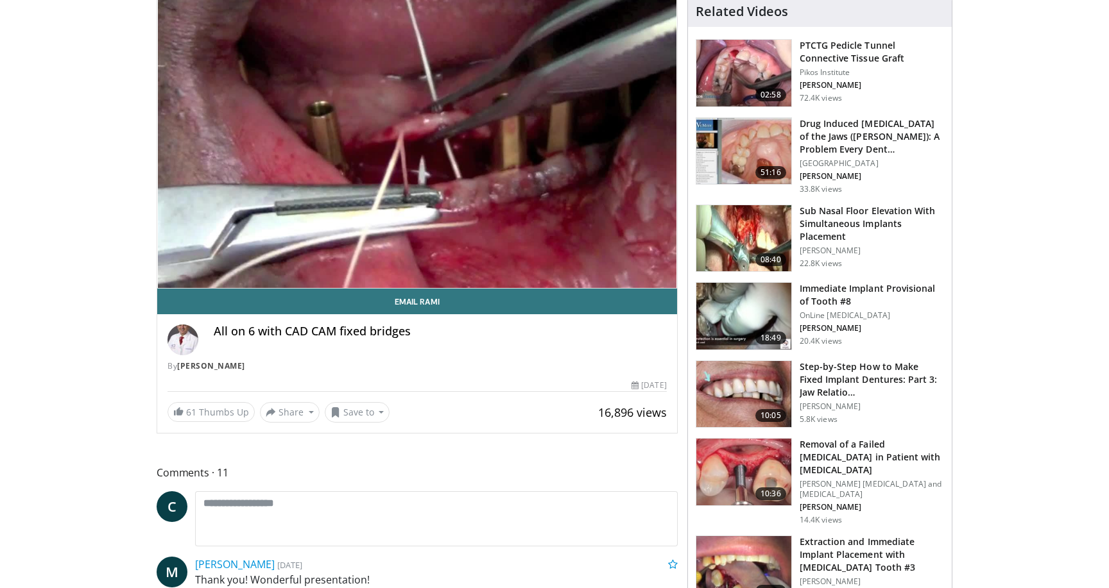
click at [725, 311] on img at bounding box center [743, 316] width 95 height 67
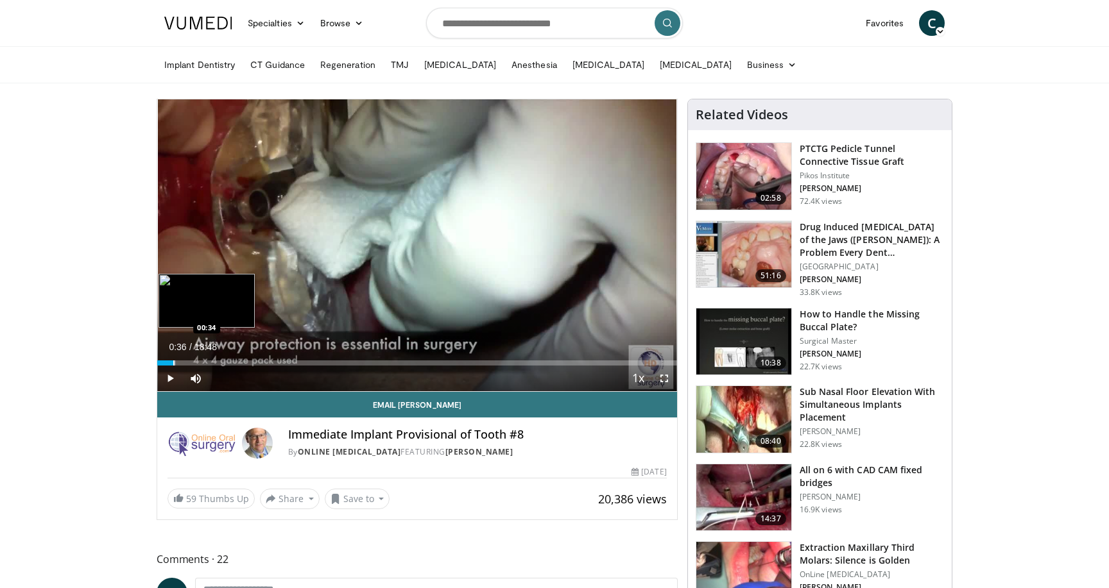
click at [173, 364] on div "Progress Bar" at bounding box center [173, 363] width 1 height 5
click at [667, 377] on span "Video Player" at bounding box center [664, 379] width 26 height 26
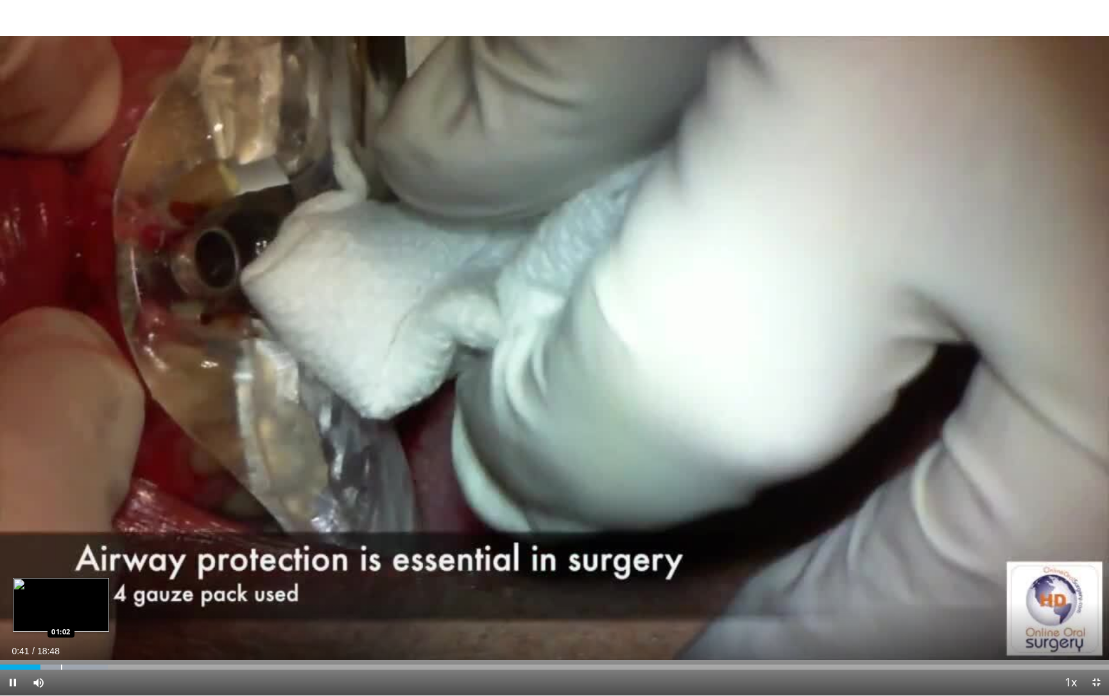
click at [61, 588] on div "Progress Bar" at bounding box center [61, 666] width 1 height 5
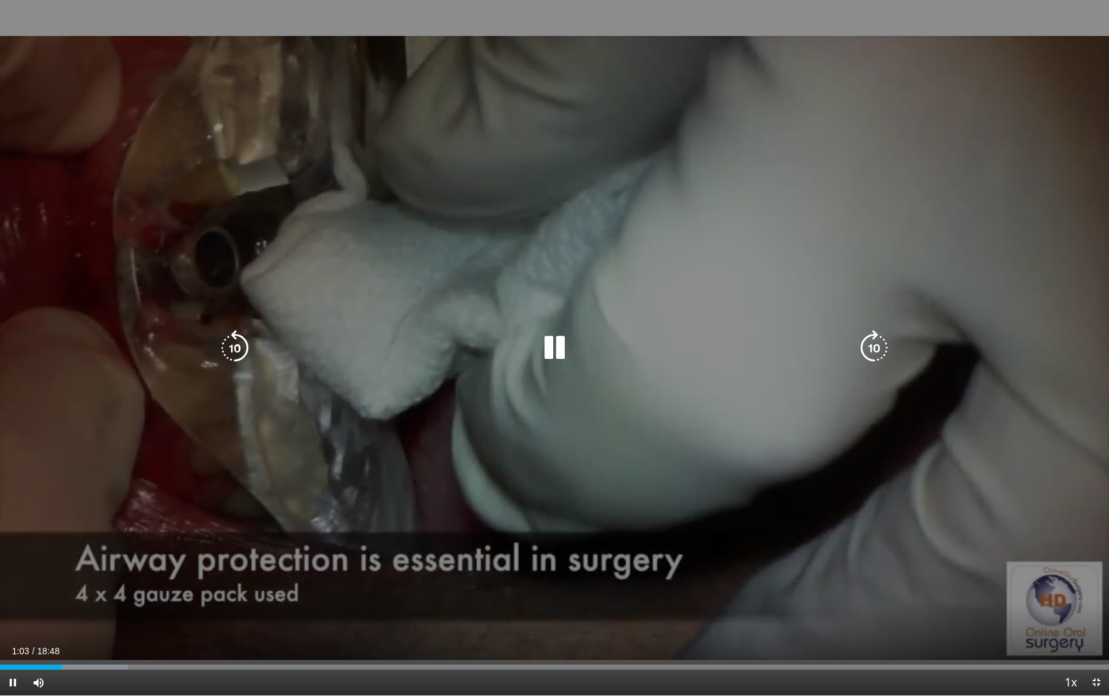
click at [89, 447] on div "10 seconds Tap to unmute" at bounding box center [554, 347] width 1109 height 695
